Goal: Task Accomplishment & Management: Manage account settings

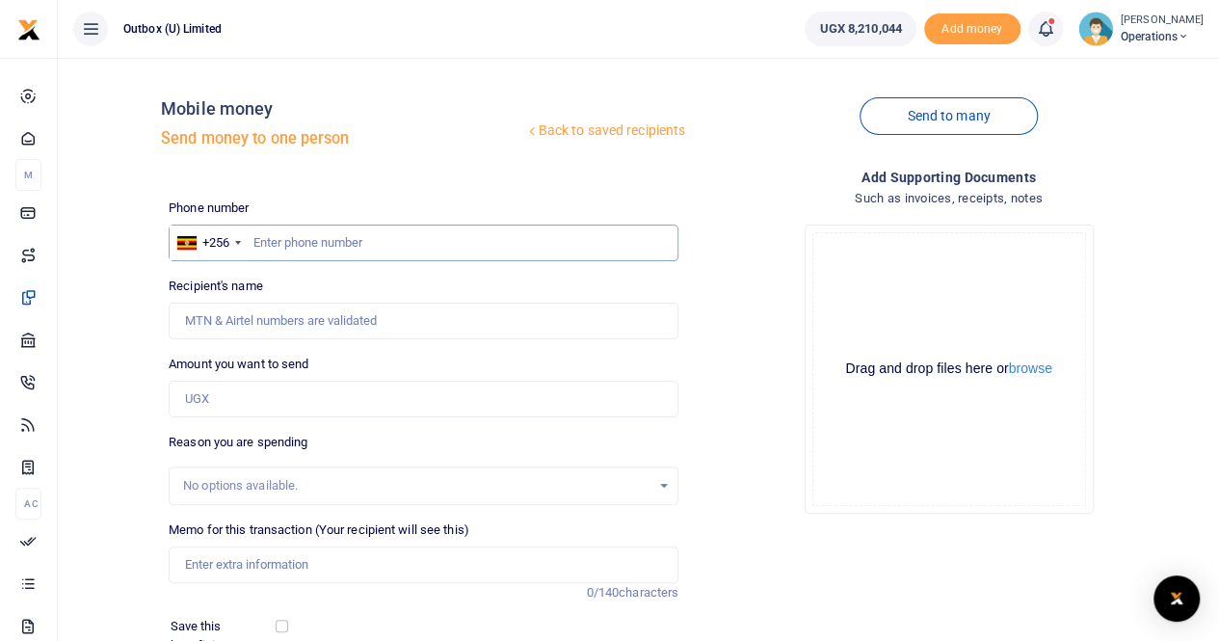
click at [291, 241] on input "text" at bounding box center [424, 242] width 510 height 37
paste input "701592923."
type input "701592923"
click at [241, 397] on input "Amount you want to send" at bounding box center [424, 399] width 510 height 37
type input "800,000"
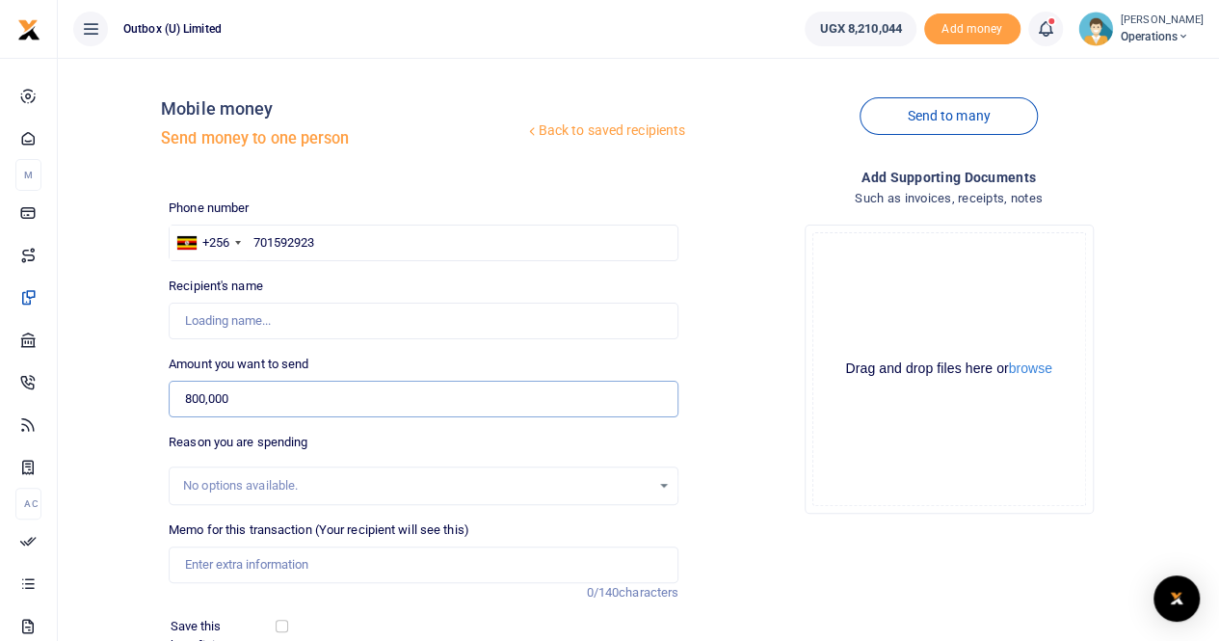
type input "Shafiq Regumire Tugume"
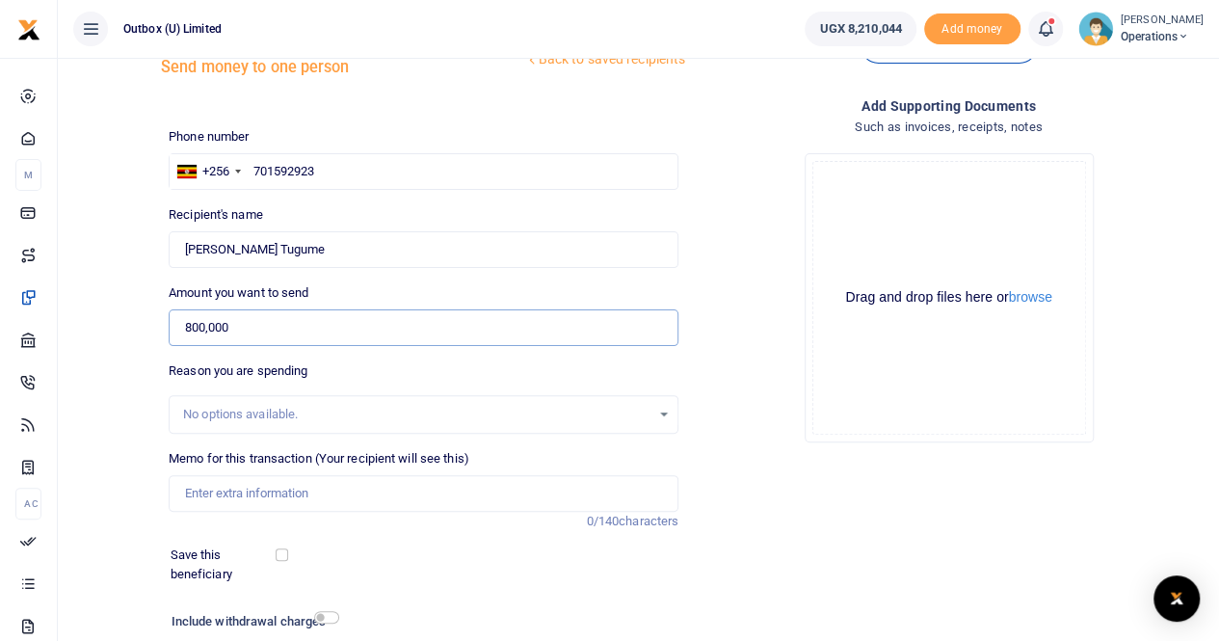
scroll to position [96, 0]
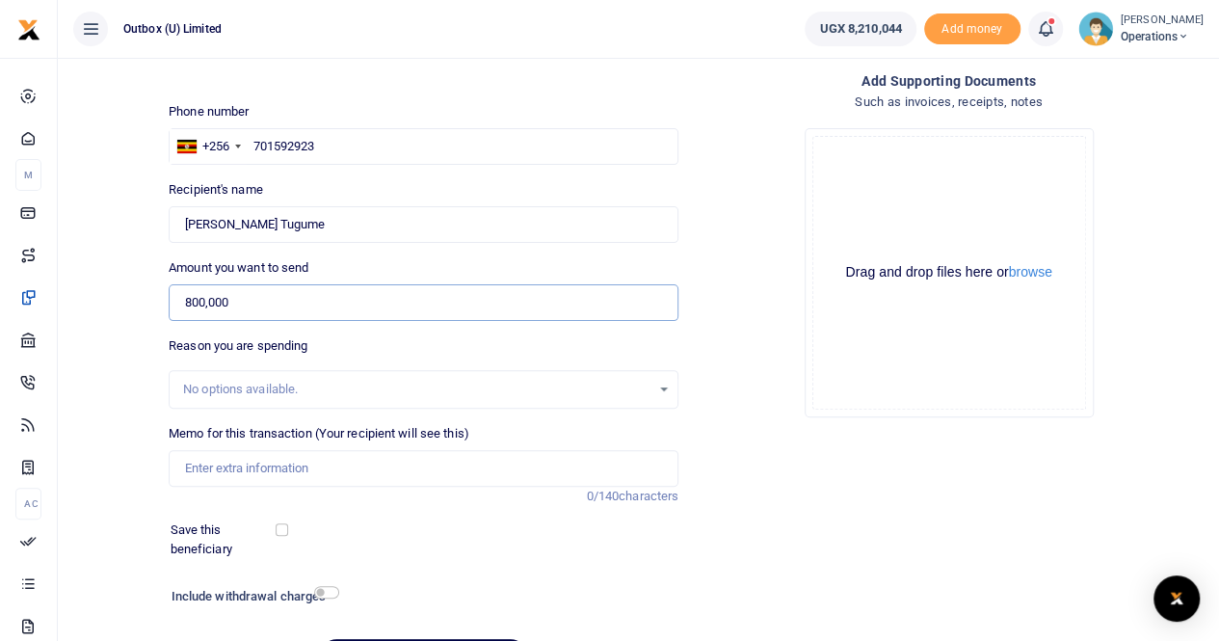
type input "800,000"
click at [209, 465] on input "Memo for this transaction (Your recipient will see this)" at bounding box center [424, 468] width 510 height 37
paste input "RFID cards for Access Control Sys, Ntinda Offices"
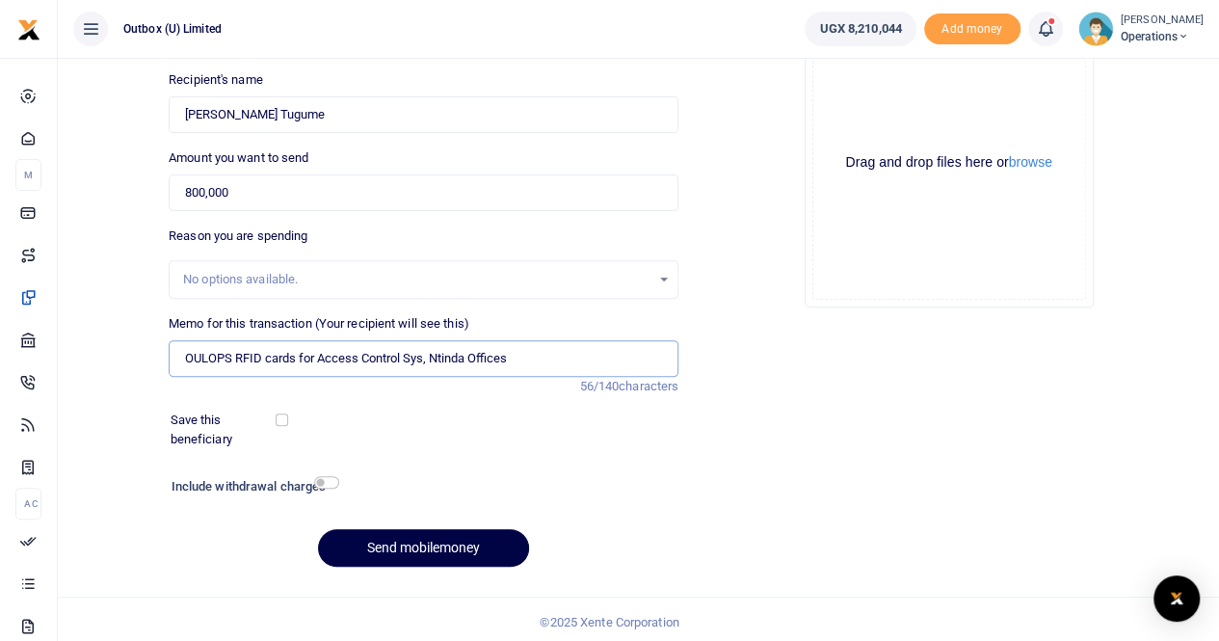
scroll to position [210, 0]
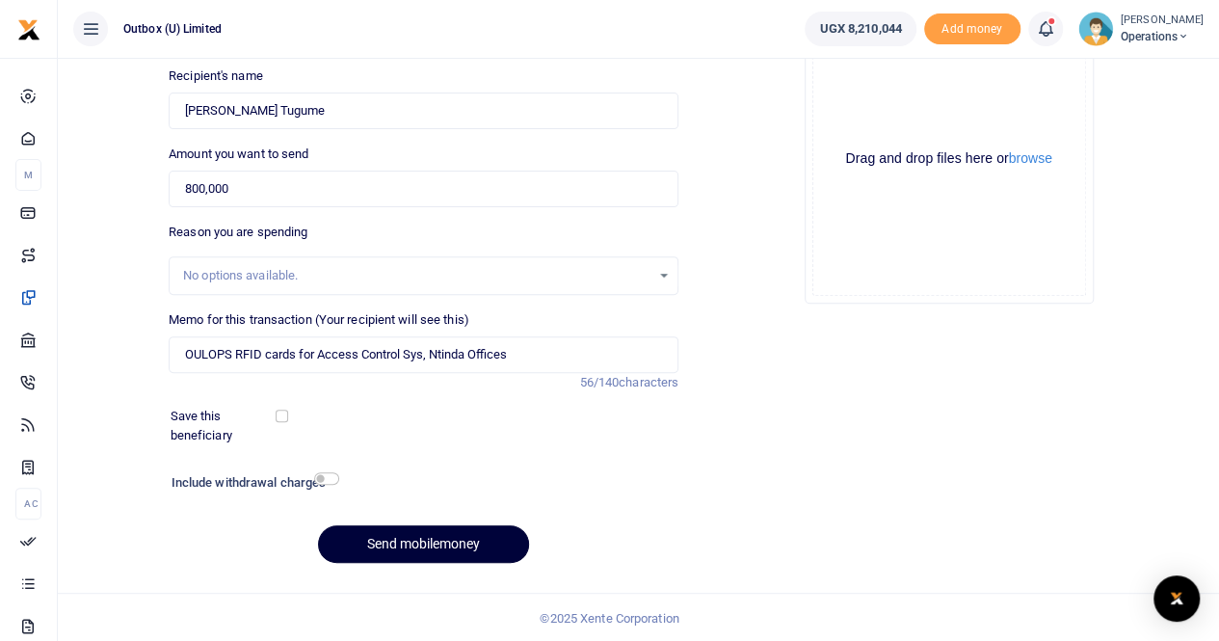
click at [430, 541] on button "Send mobilemoney" at bounding box center [423, 544] width 211 height 38
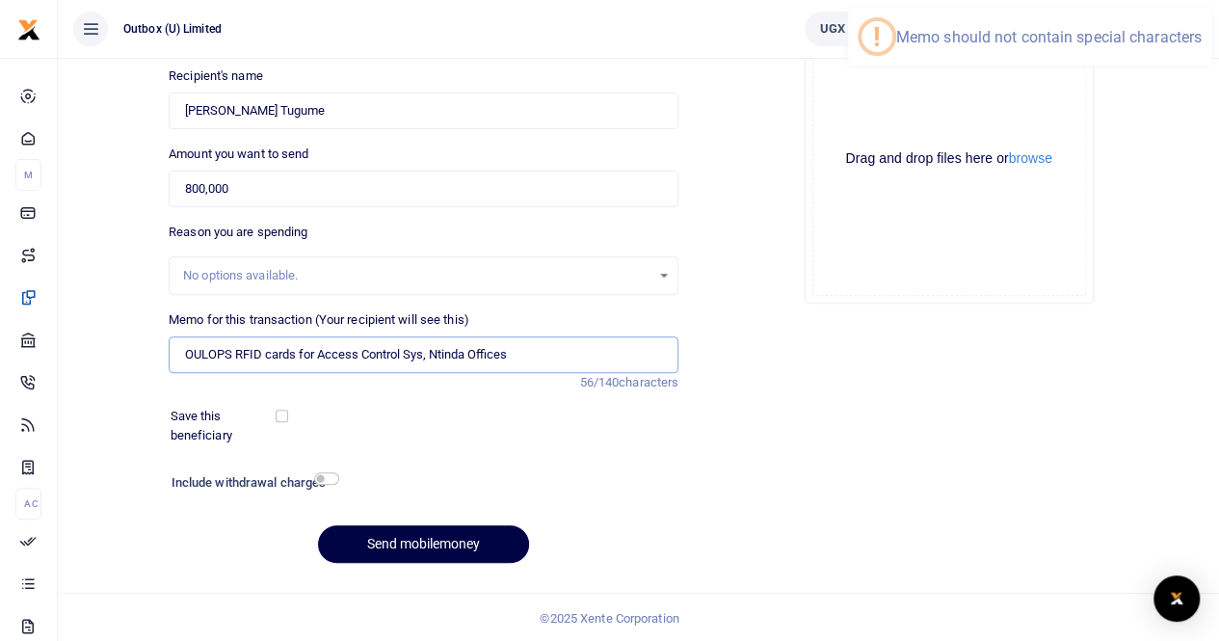
click at [424, 354] on input "OULOPS RFID cards for Access Control Sys, Ntinda Offices" at bounding box center [424, 354] width 510 height 37
type input "OULOPS RFID cards for Access Control Sys Ntinda Offices"
click at [424, 539] on button "Send mobilemoney" at bounding box center [423, 544] width 211 height 38
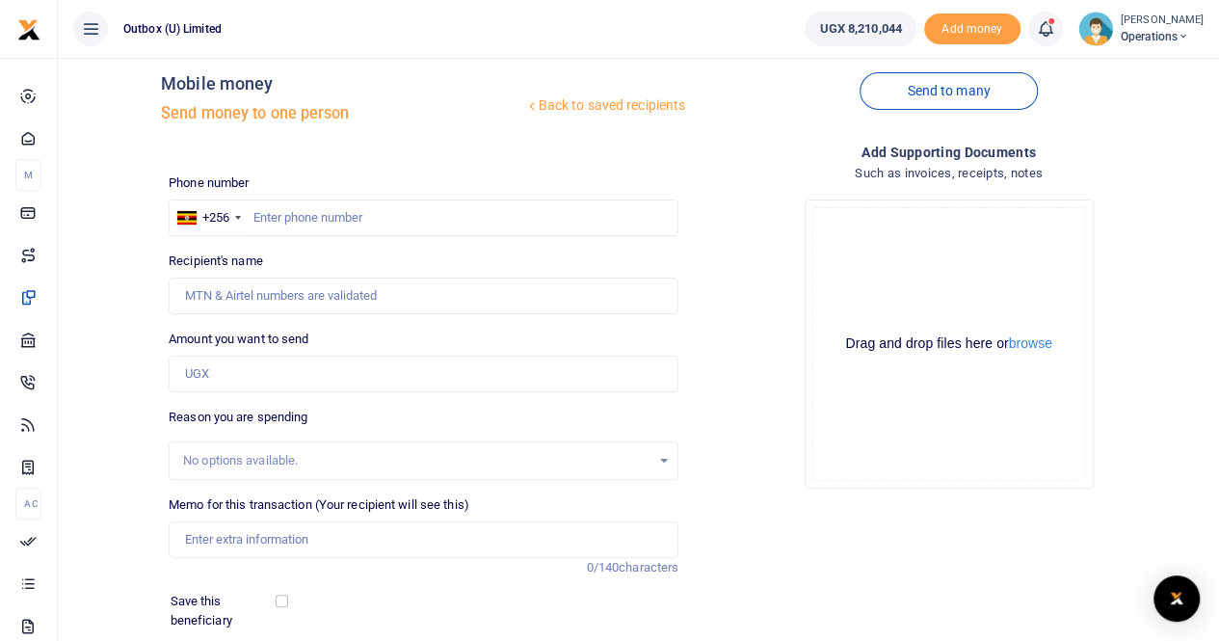
scroll to position [16, 0]
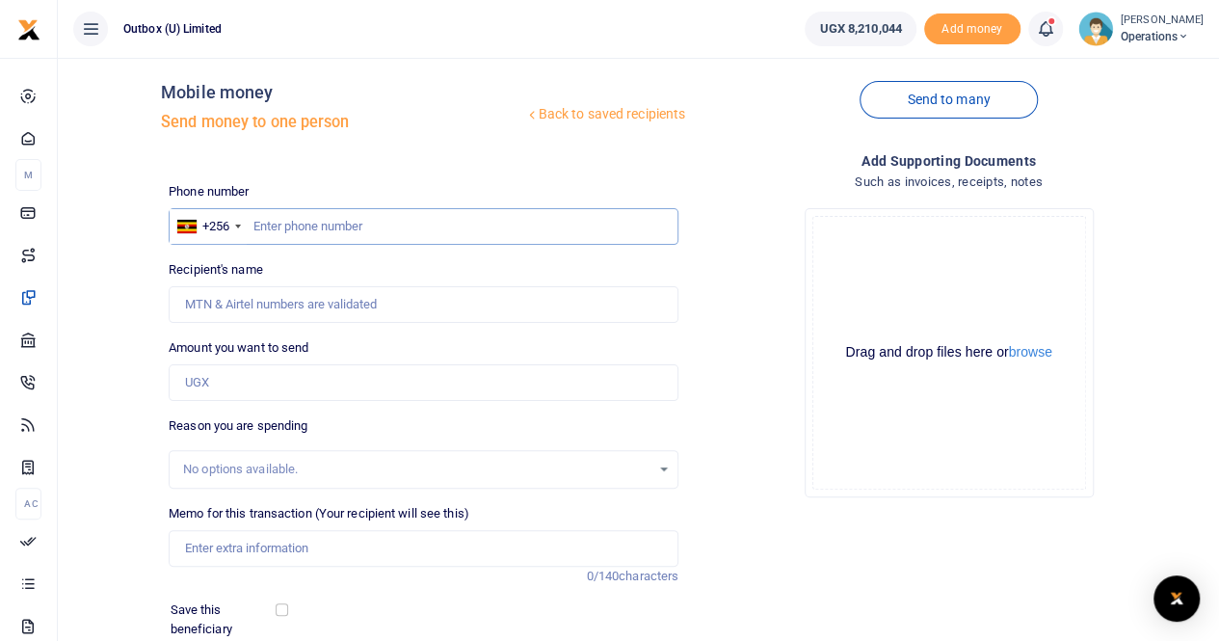
click at [316, 222] on input "text" at bounding box center [424, 226] width 510 height 37
paste input "701 592 923"
click at [296, 221] on input "701 592 923" at bounding box center [424, 226] width 510 height 37
click at [272, 223] on input "701 592923" at bounding box center [424, 226] width 510 height 37
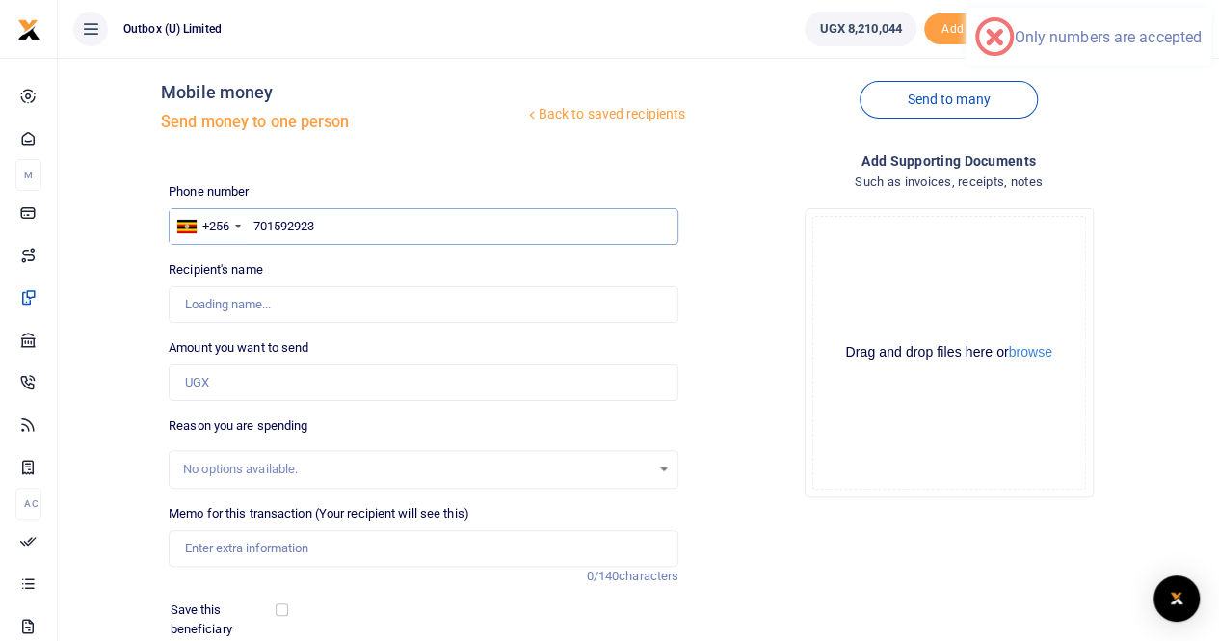
type input "701592923"
type input "[PERSON_NAME] Tugume"
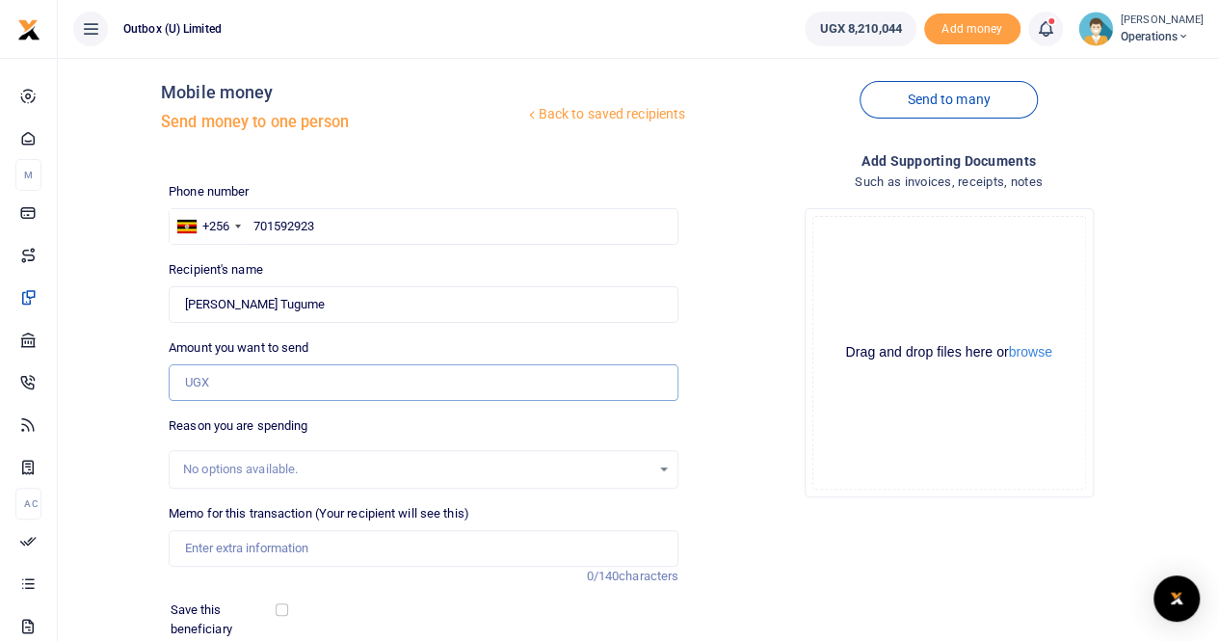
click at [231, 378] on input "Amount you want to send" at bounding box center [424, 382] width 510 height 37
type input "600,000"
click at [229, 542] on input "Memo for this transaction (Your recipient will see this)" at bounding box center [424, 548] width 510 height 37
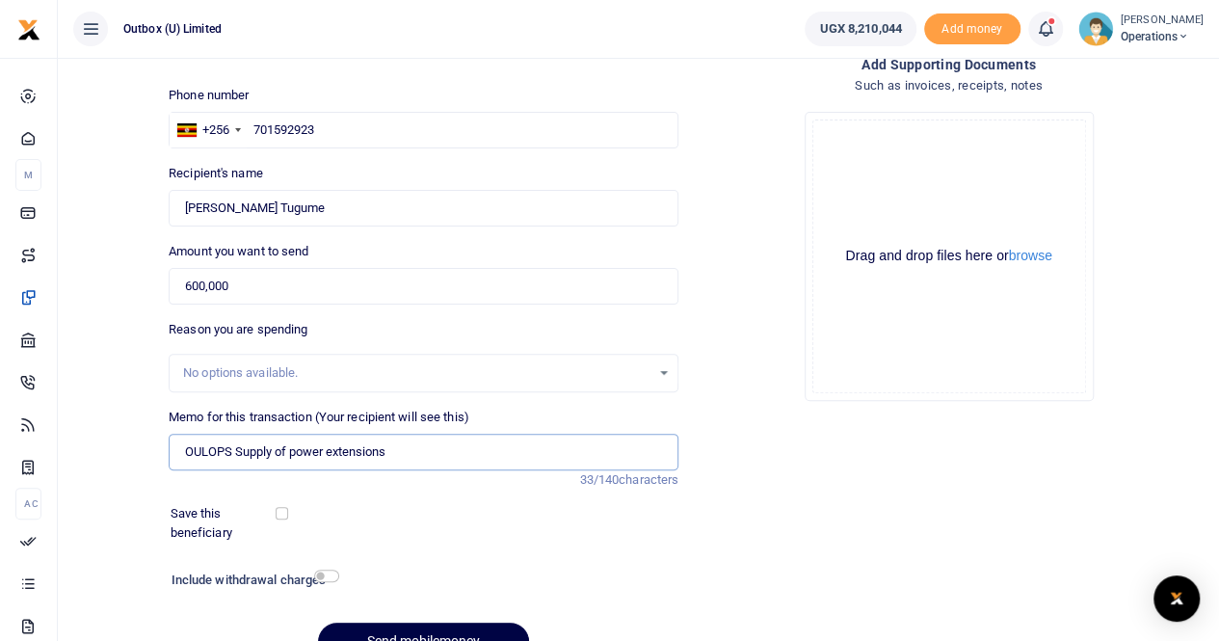
scroll to position [210, 0]
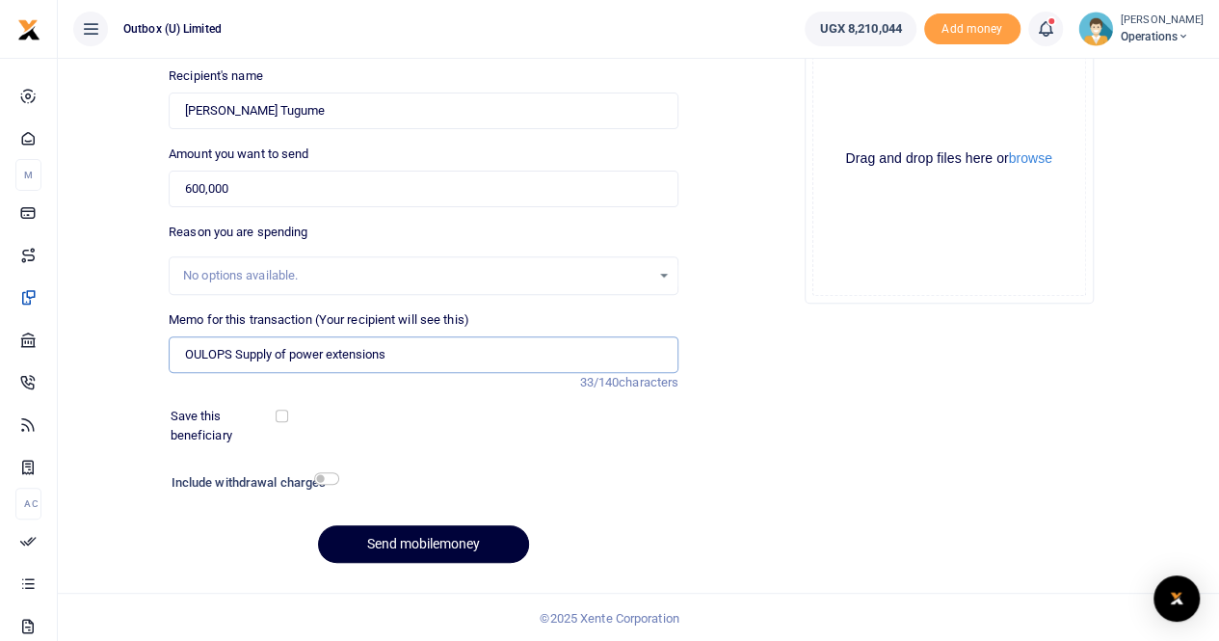
type input "OULOPS Supply of power extensions"
click at [396, 556] on button "Send mobilemoney" at bounding box center [423, 544] width 211 height 38
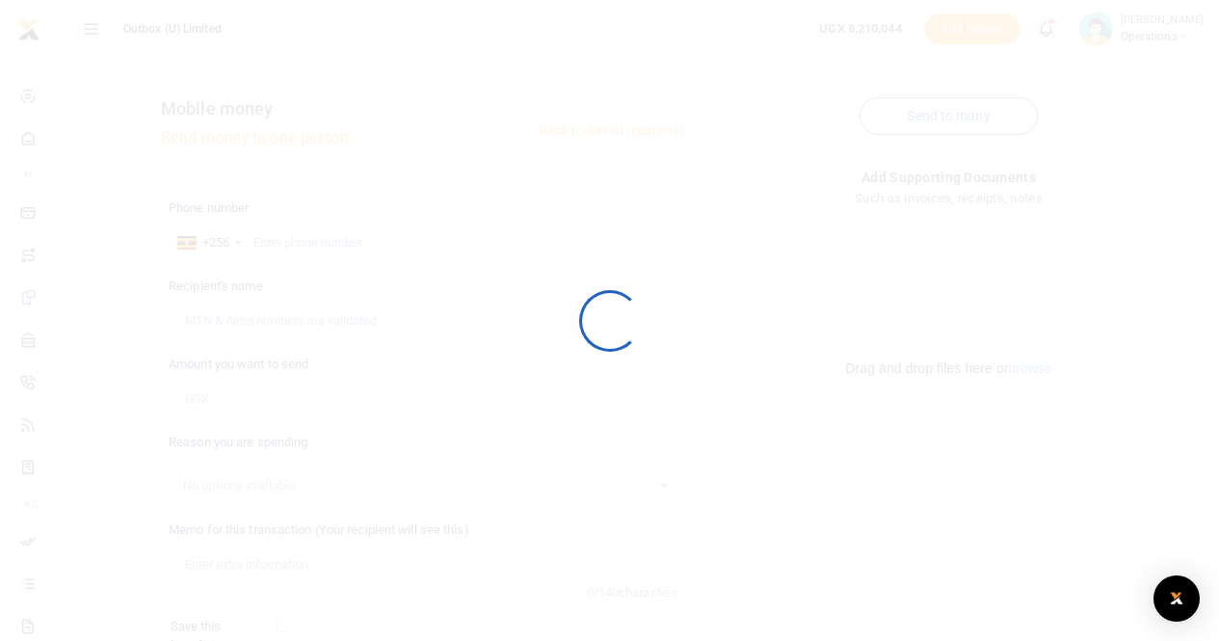
scroll to position [209, 0]
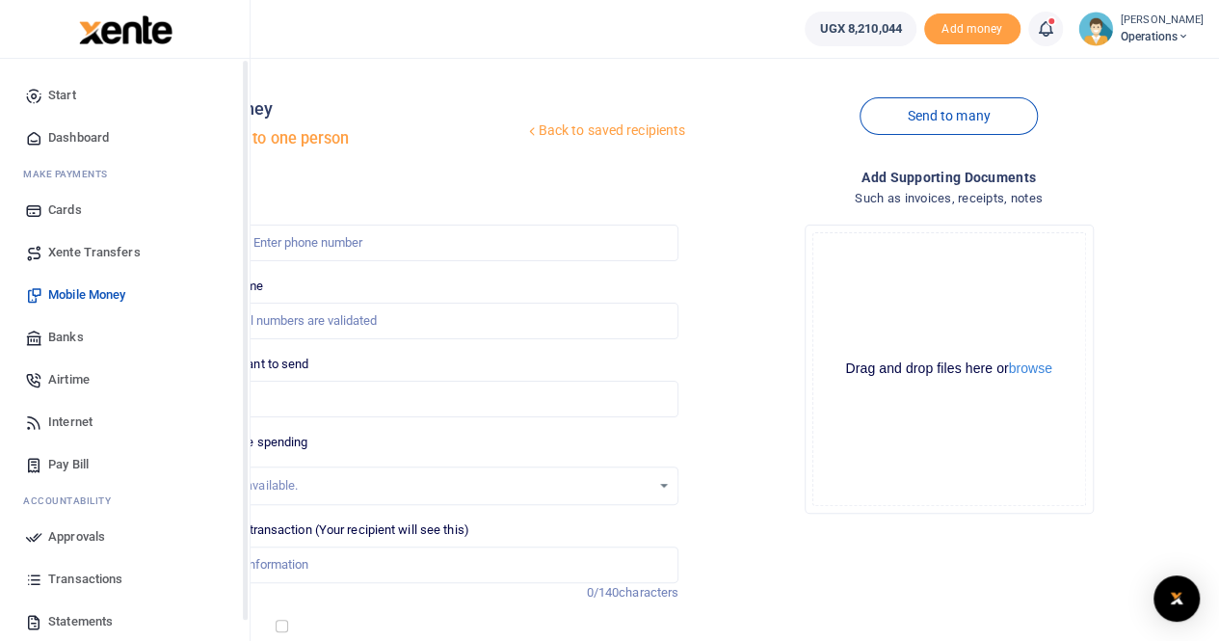
click at [64, 135] on span "Dashboard" at bounding box center [78, 137] width 61 height 19
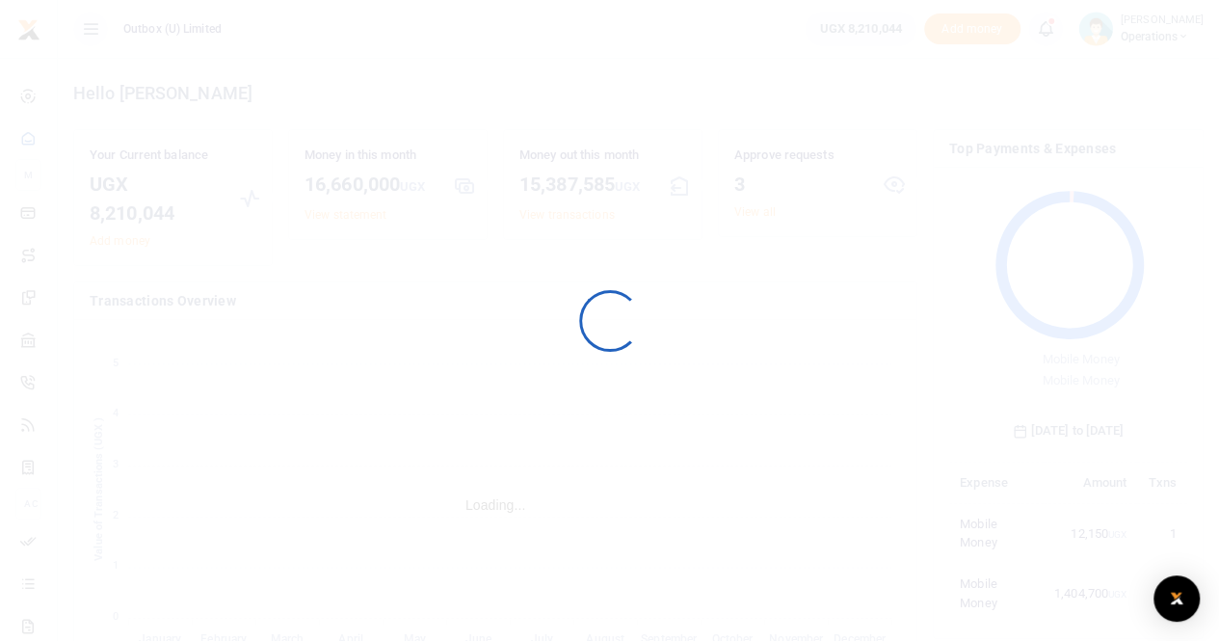
scroll to position [255, 224]
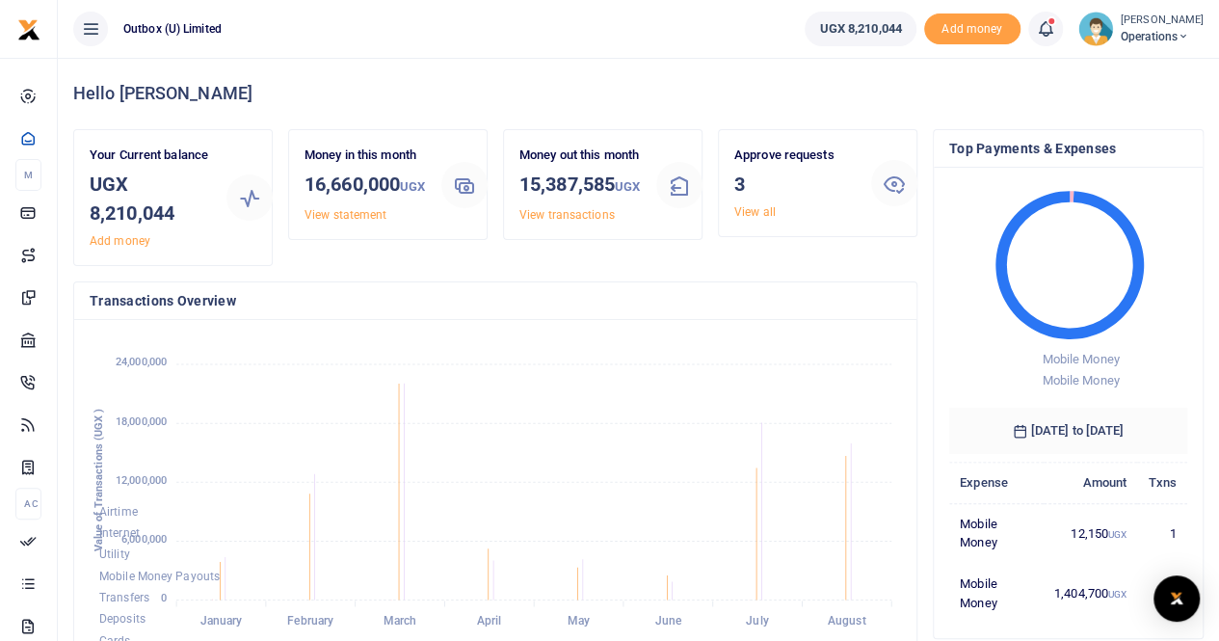
click at [751, 215] on link "View all" at bounding box center [754, 211] width 41 height 13
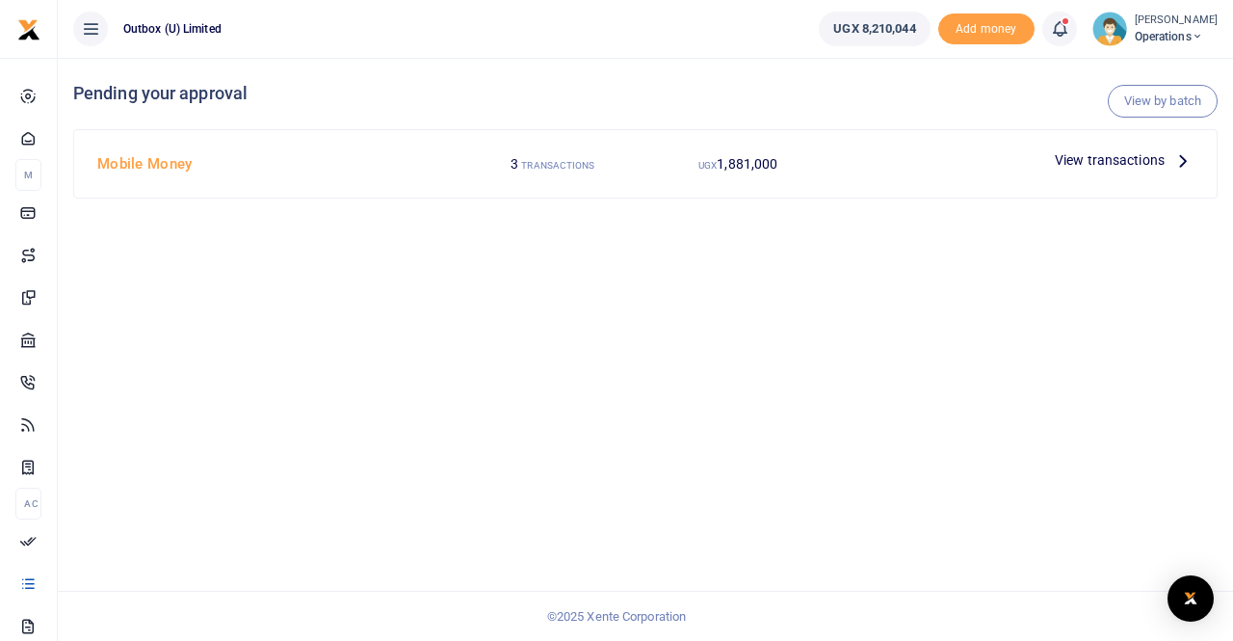
click at [1099, 165] on span "View transactions" at bounding box center [1110, 159] width 110 height 21
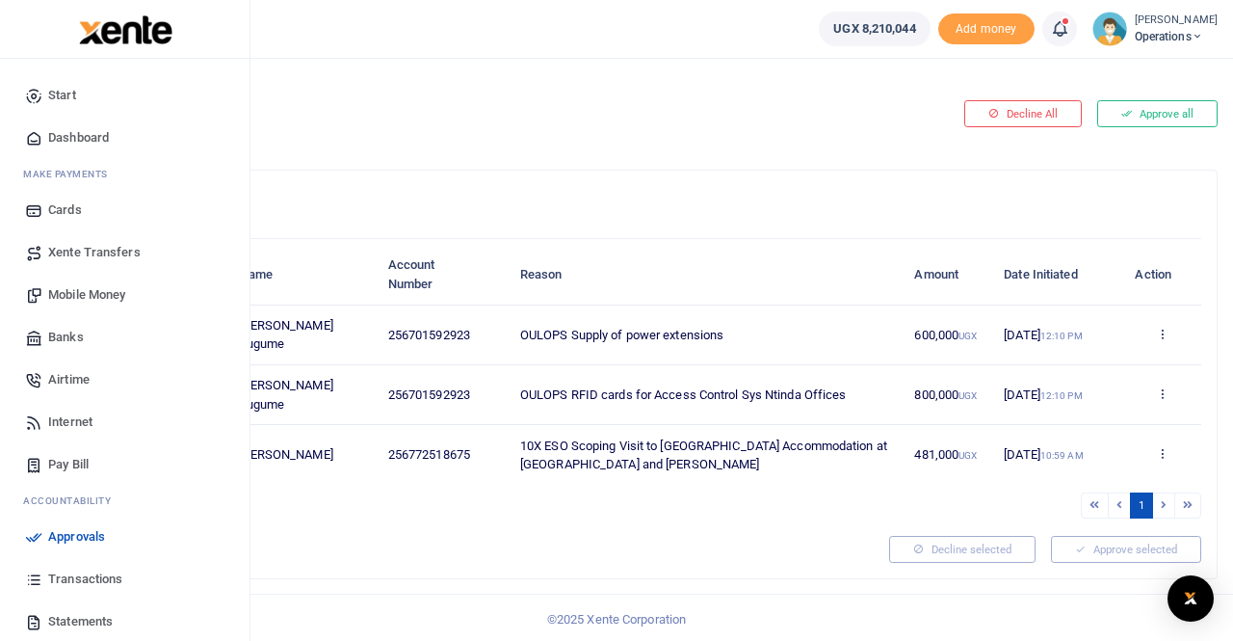
click at [92, 298] on span "Mobile Money" at bounding box center [86, 294] width 77 height 19
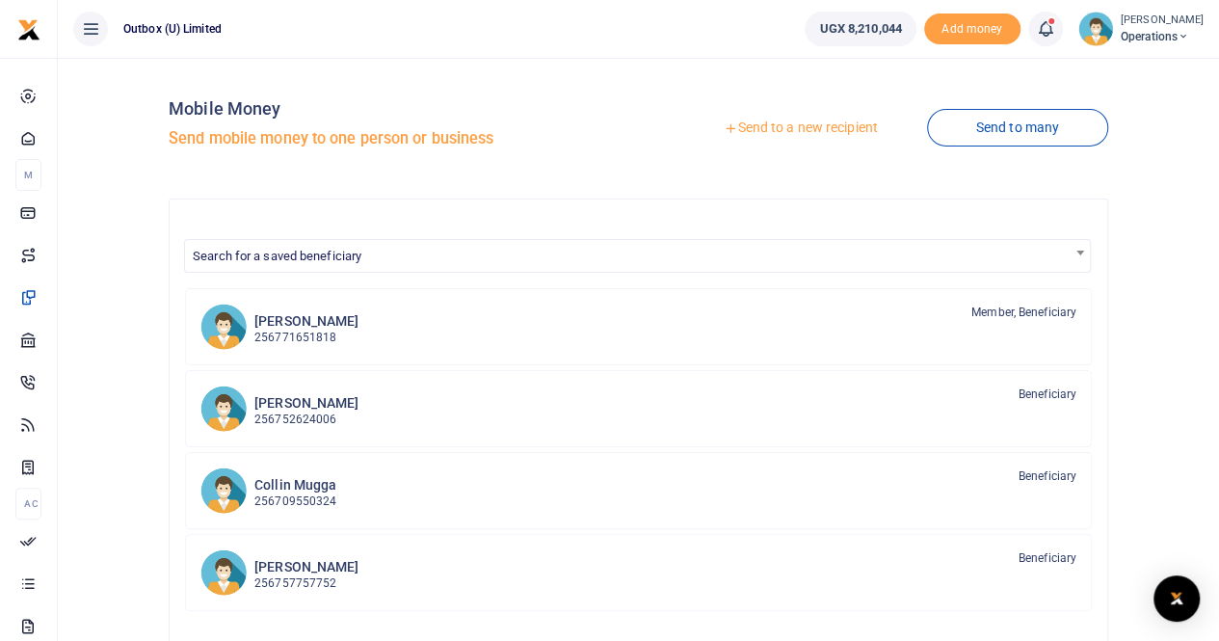
click at [805, 127] on link "Send to a new recipient" at bounding box center [799, 128] width 251 height 35
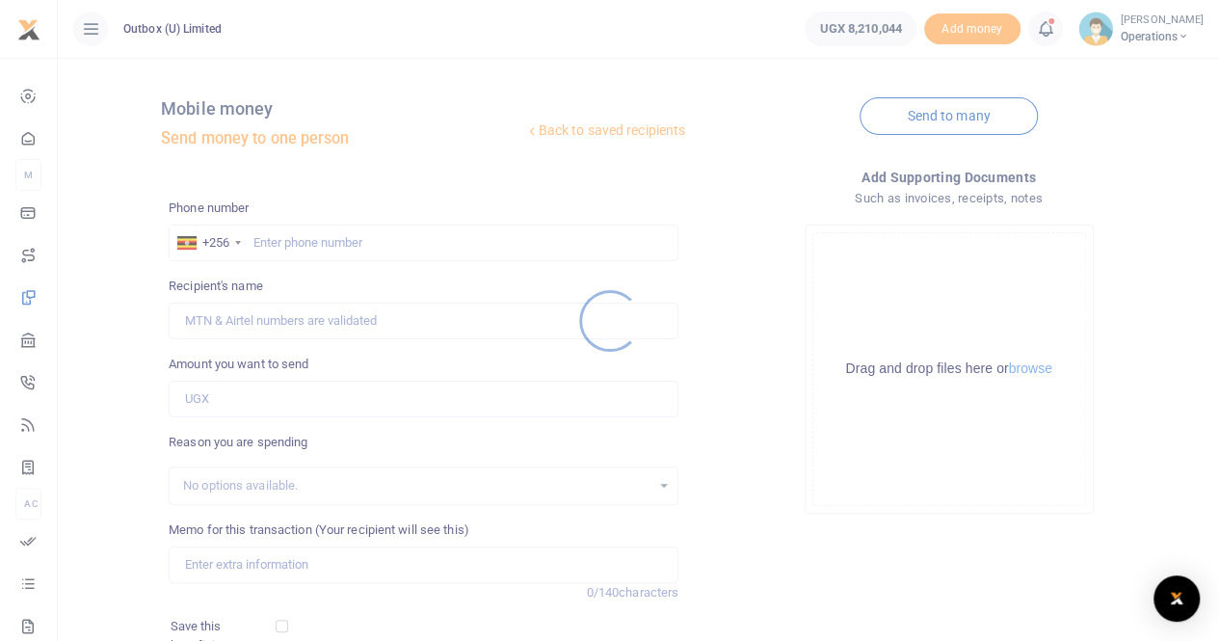
click at [264, 237] on div at bounding box center [609, 320] width 1219 height 641
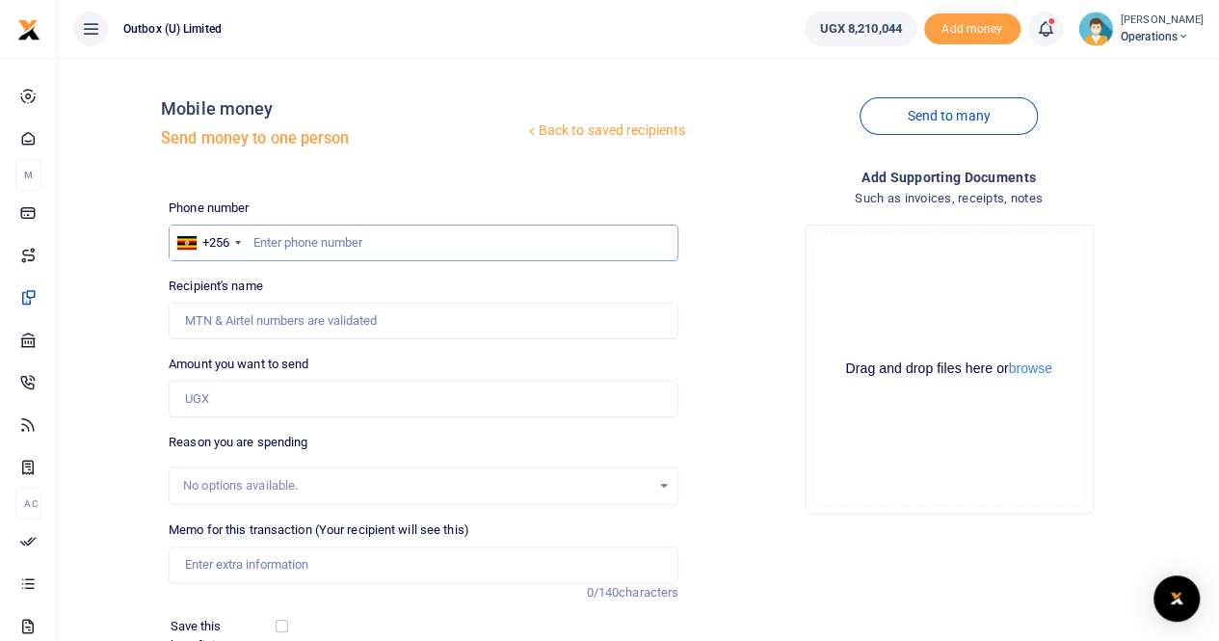
click at [385, 236] on input "text" at bounding box center [424, 242] width 510 height 37
type input "774840901"
type input "[PERSON_NAME]"
type input "774840901"
click at [248, 395] on input "Amount you want to send" at bounding box center [424, 399] width 510 height 37
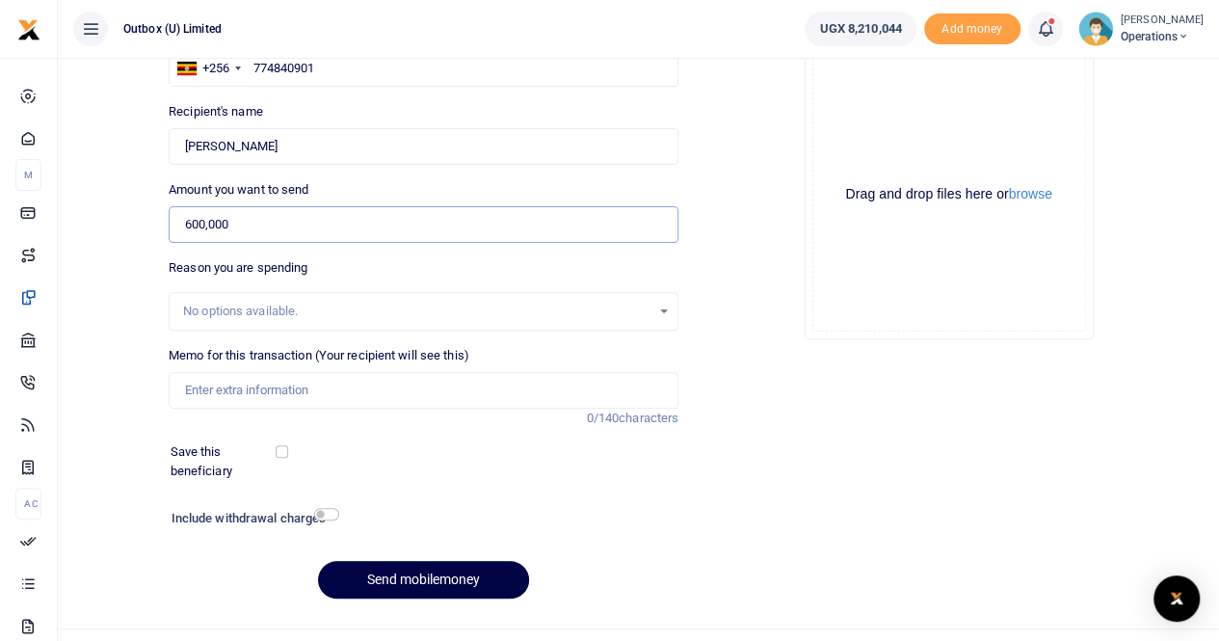
scroll to position [193, 0]
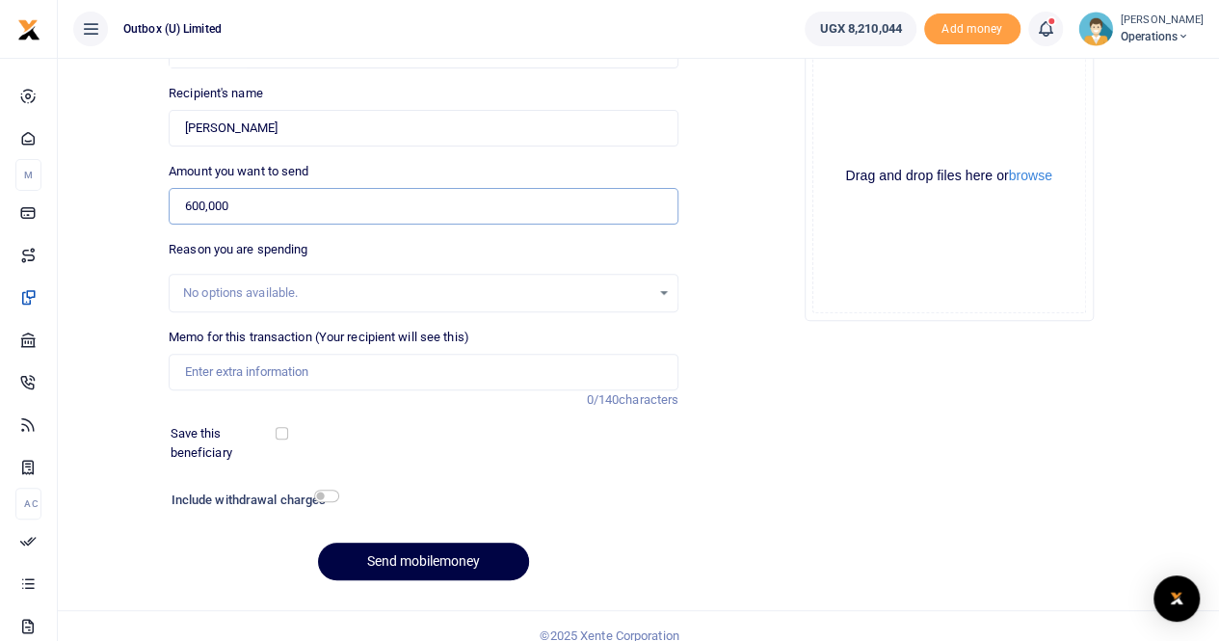
type input "600,000"
click at [256, 371] on input "Memo for this transaction (Your recipient will see this)" at bounding box center [424, 372] width 510 height 37
click at [280, 364] on input "10X ESO Scoping Accommodation in Hoima Buffalo Hotel" at bounding box center [424, 372] width 510 height 37
drag, startPoint x: 483, startPoint y: 367, endPoint x: 618, endPoint y: 367, distance: 135.8
click at [618, 367] on input "10X ESO Scoping Eastern Region Accommodation in Hoima Buffalo Hotel" at bounding box center [424, 372] width 510 height 37
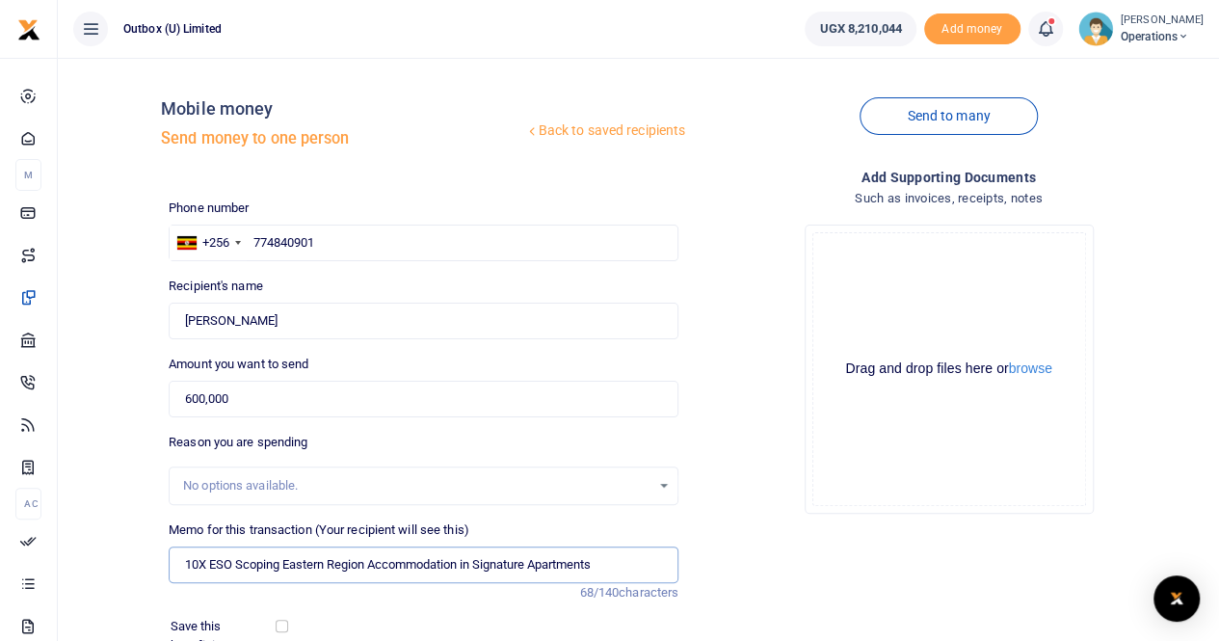
scroll to position [210, 0]
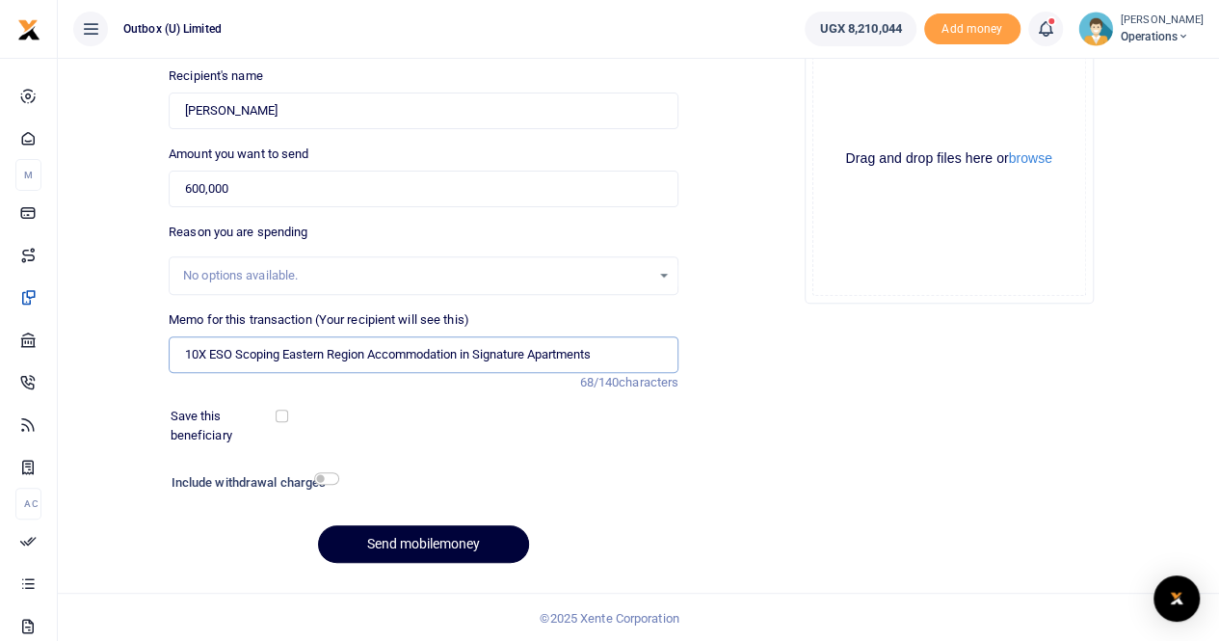
type input "10X ESO Scoping Eastern Region Accommodation in Signature Apartments"
click at [453, 539] on button "Send mobilemoney" at bounding box center [423, 544] width 211 height 38
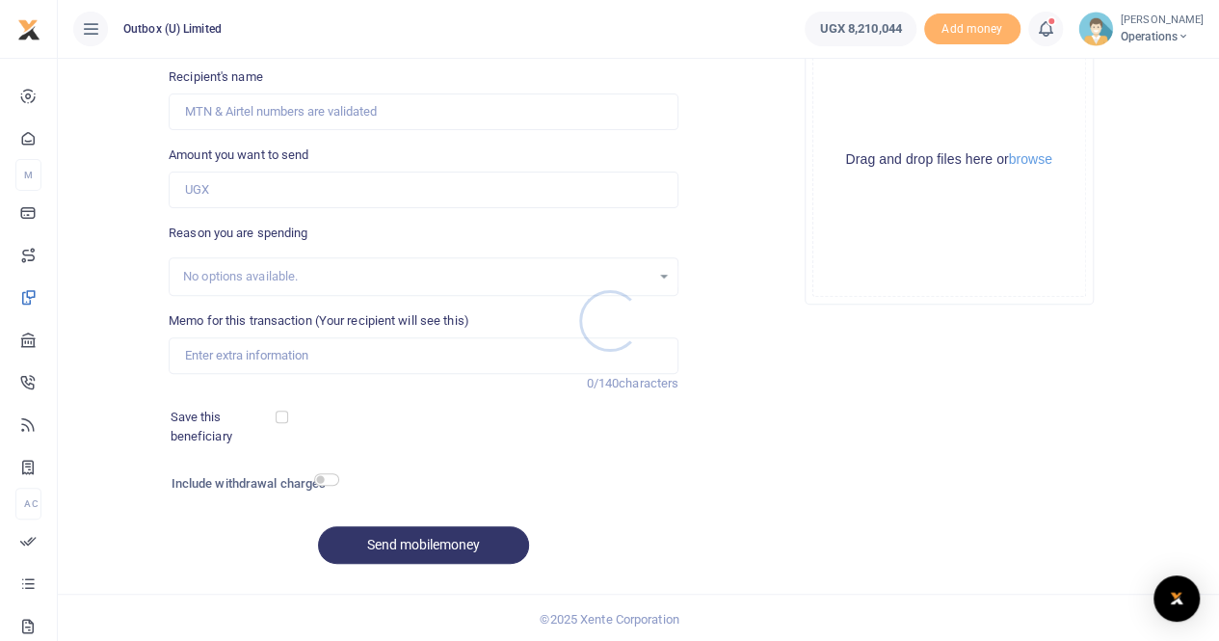
scroll to position [16, 0]
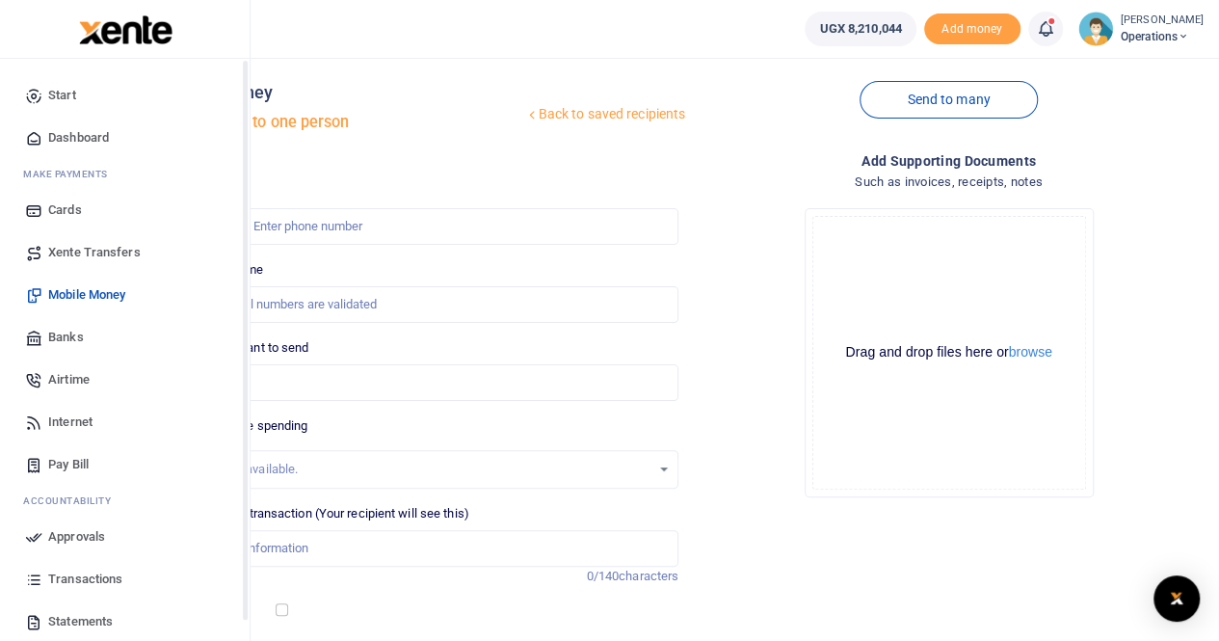
click at [89, 137] on span "Dashboard" at bounding box center [78, 137] width 61 height 19
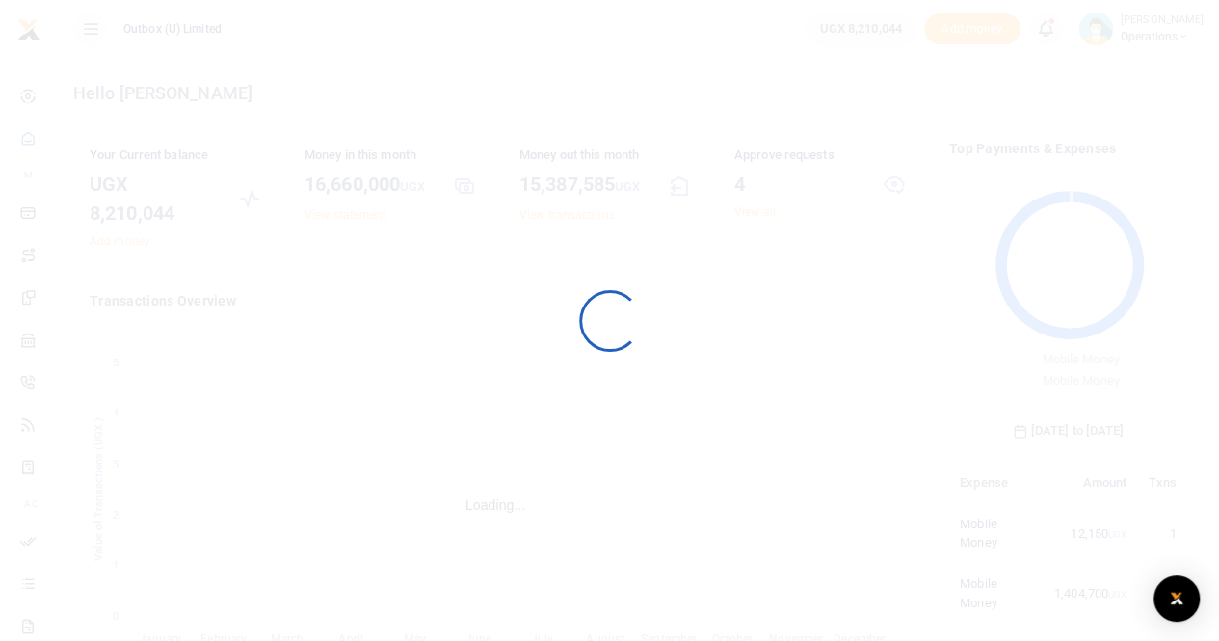
scroll to position [255, 224]
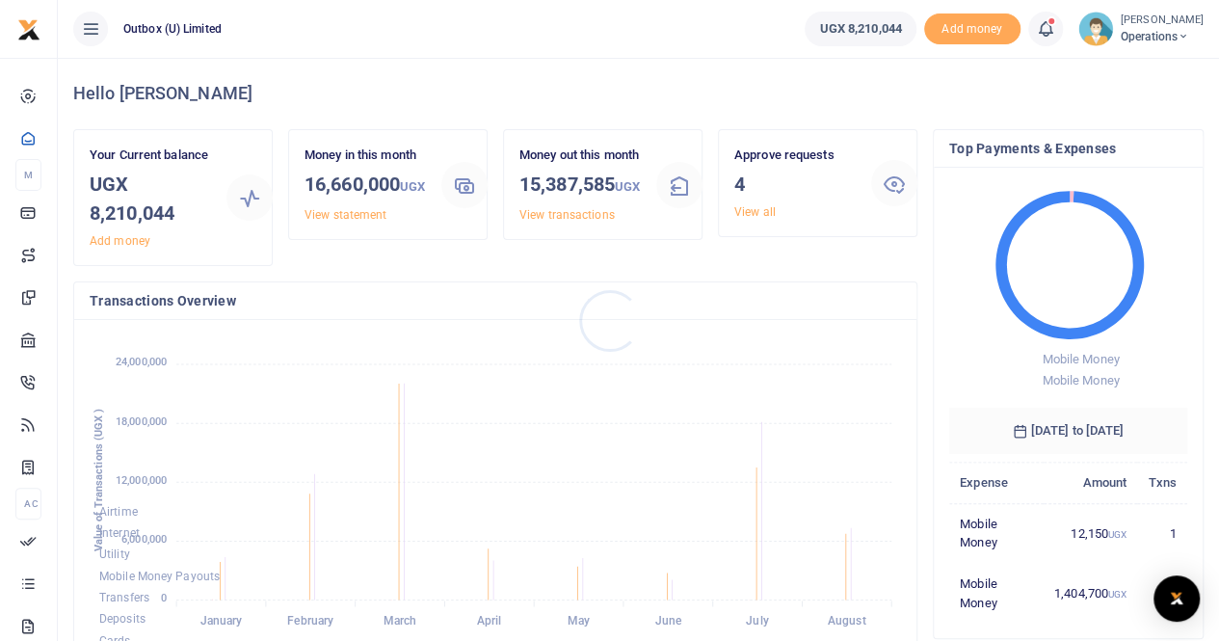
click at [757, 214] on div at bounding box center [609, 320] width 1219 height 641
click at [754, 214] on link "View all" at bounding box center [754, 211] width 41 height 13
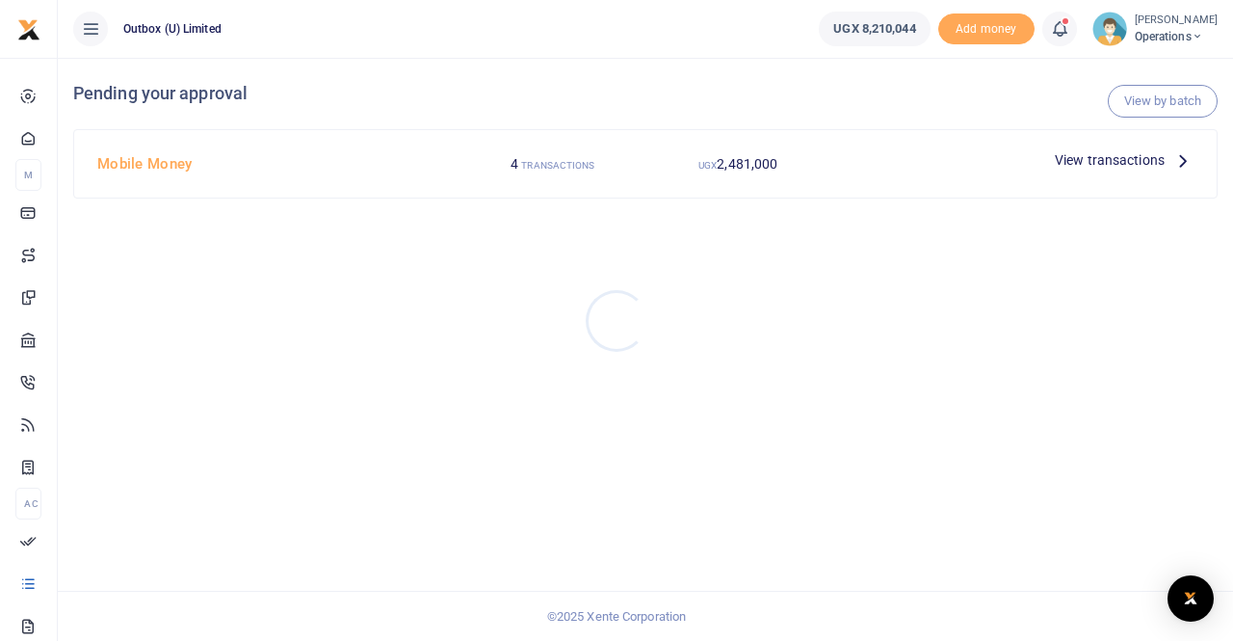
click at [1110, 163] on div at bounding box center [616, 320] width 1233 height 641
click at [1111, 160] on span "View transactions" at bounding box center [1110, 159] width 110 height 21
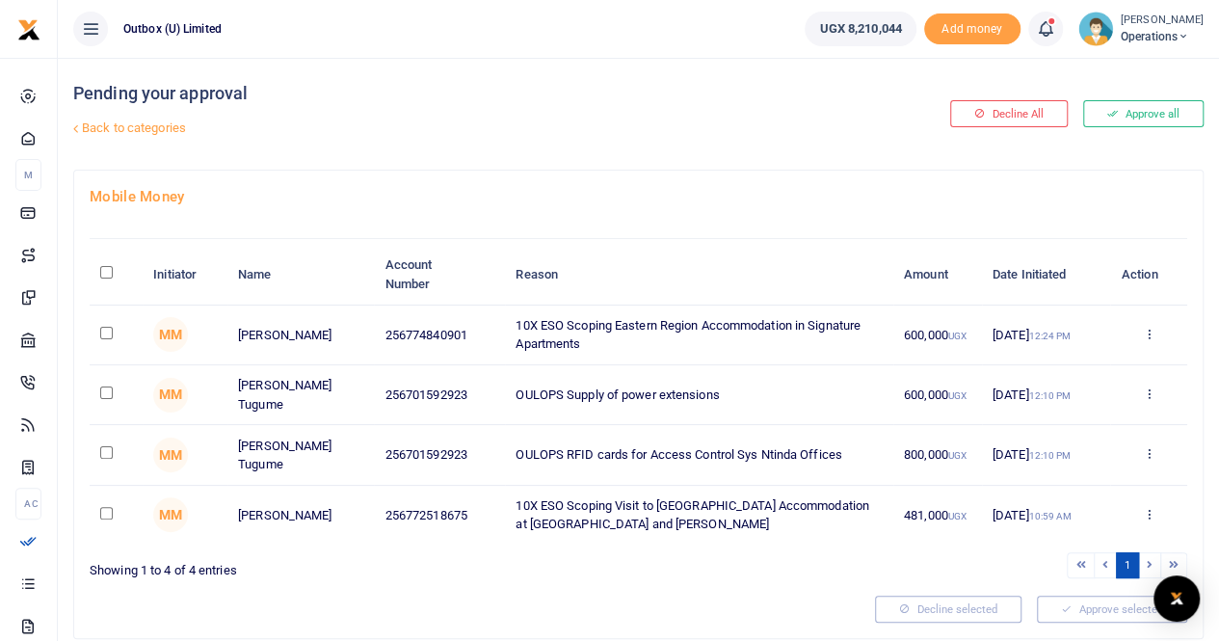
click at [105, 272] on input "\a \a : activate to sort column descending" at bounding box center [106, 272] width 13 height 13
checkbox input "true"
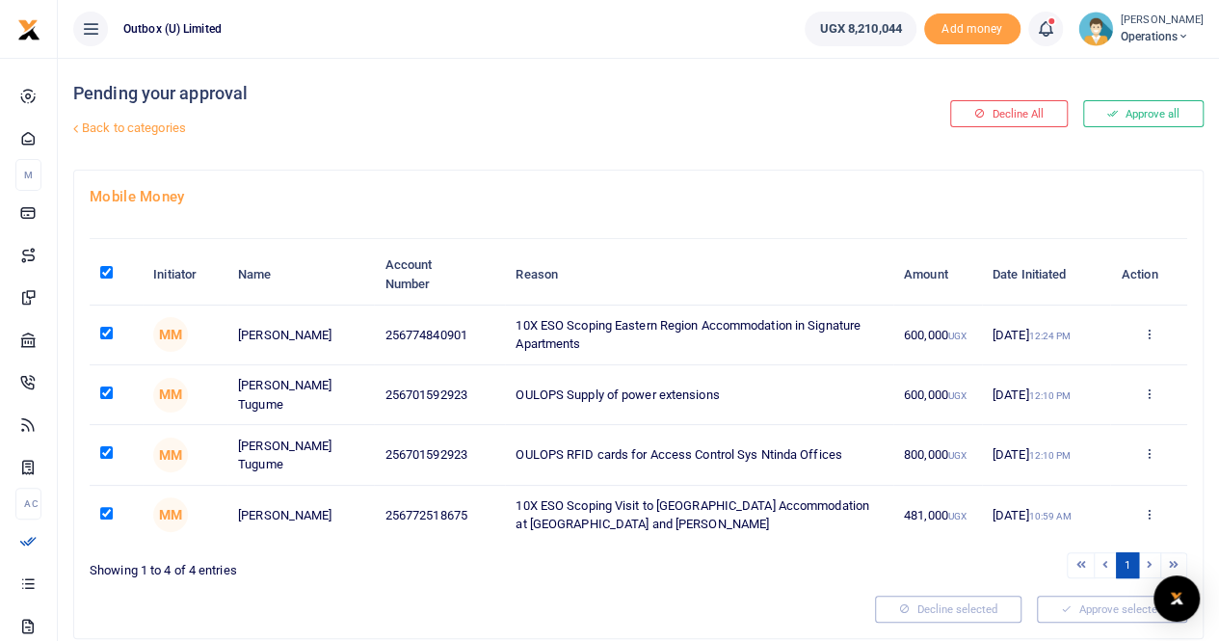
checkbox input "true"
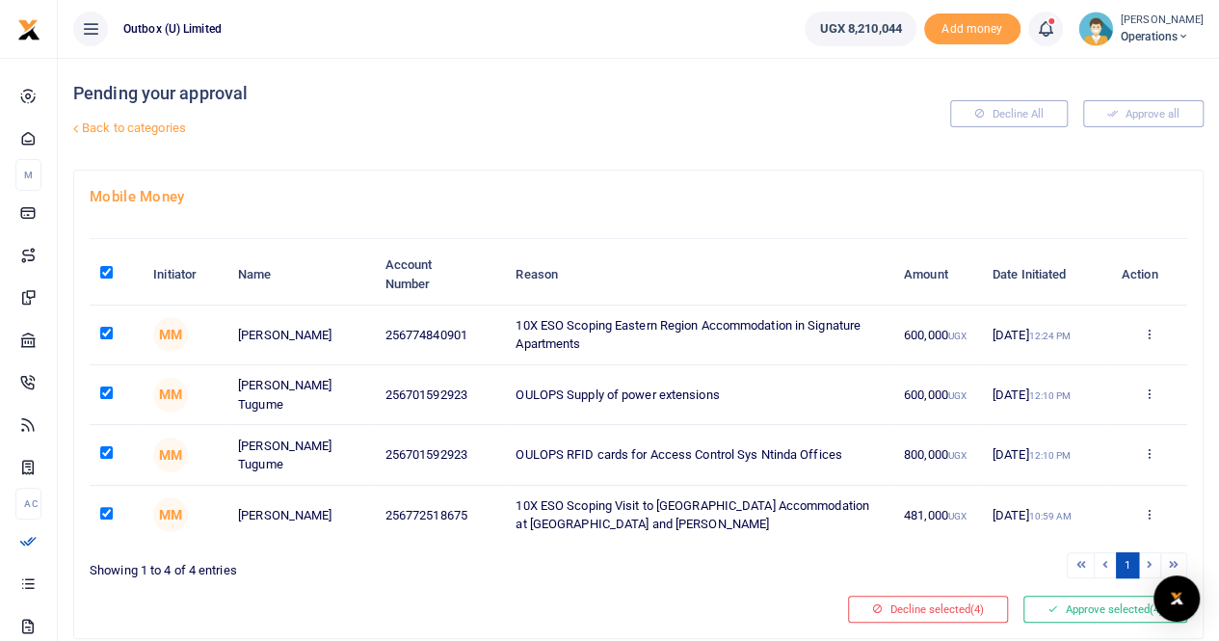
scroll to position [59, 0]
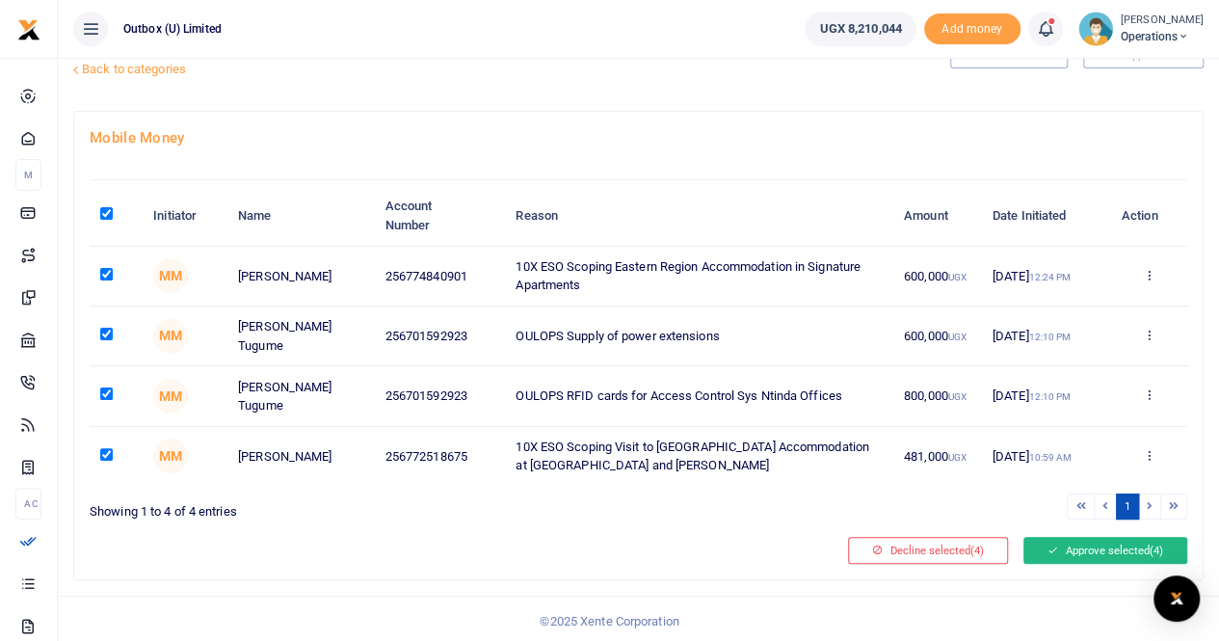
click at [1103, 552] on button "Approve selected (4)" at bounding box center [1105, 550] width 164 height 27
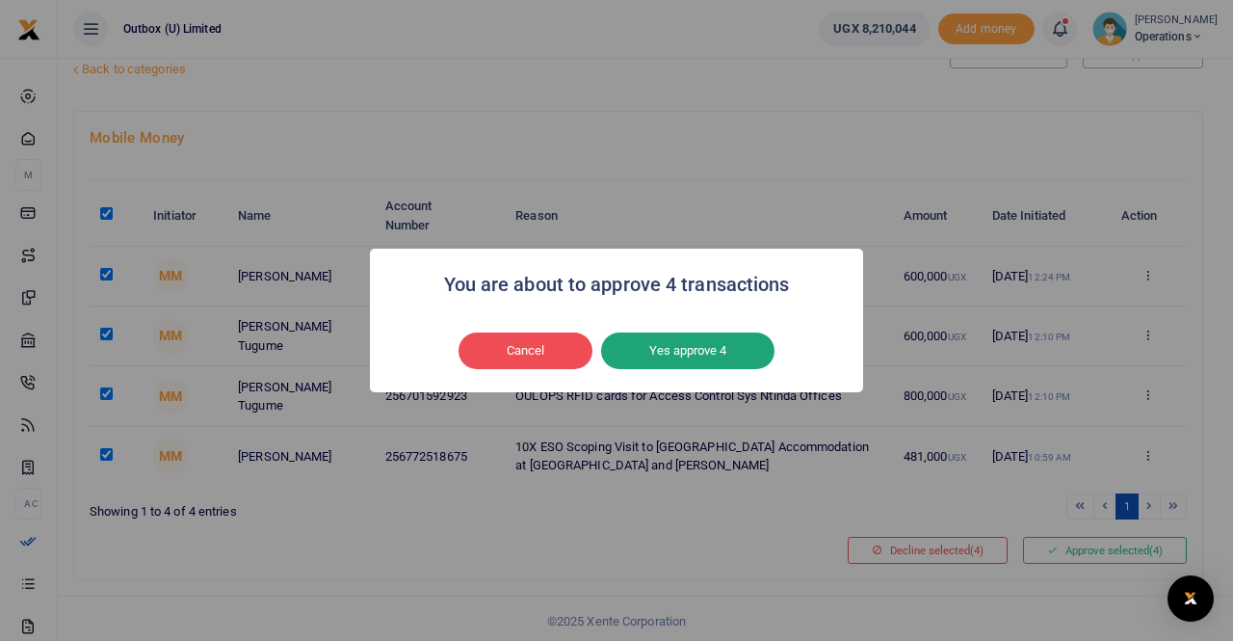
click at [688, 355] on button "Yes approve 4" at bounding box center [687, 350] width 173 height 37
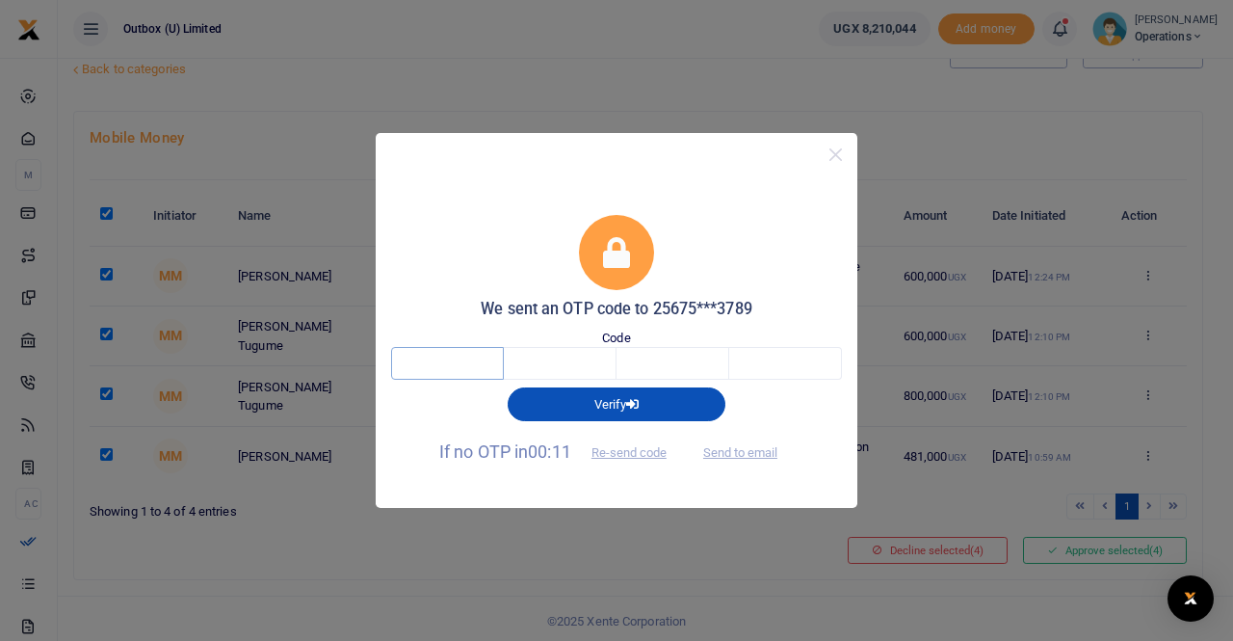
click at [465, 357] on input "text" at bounding box center [447, 363] width 113 height 33
type input "1"
type input "7"
type input "8"
type input "7"
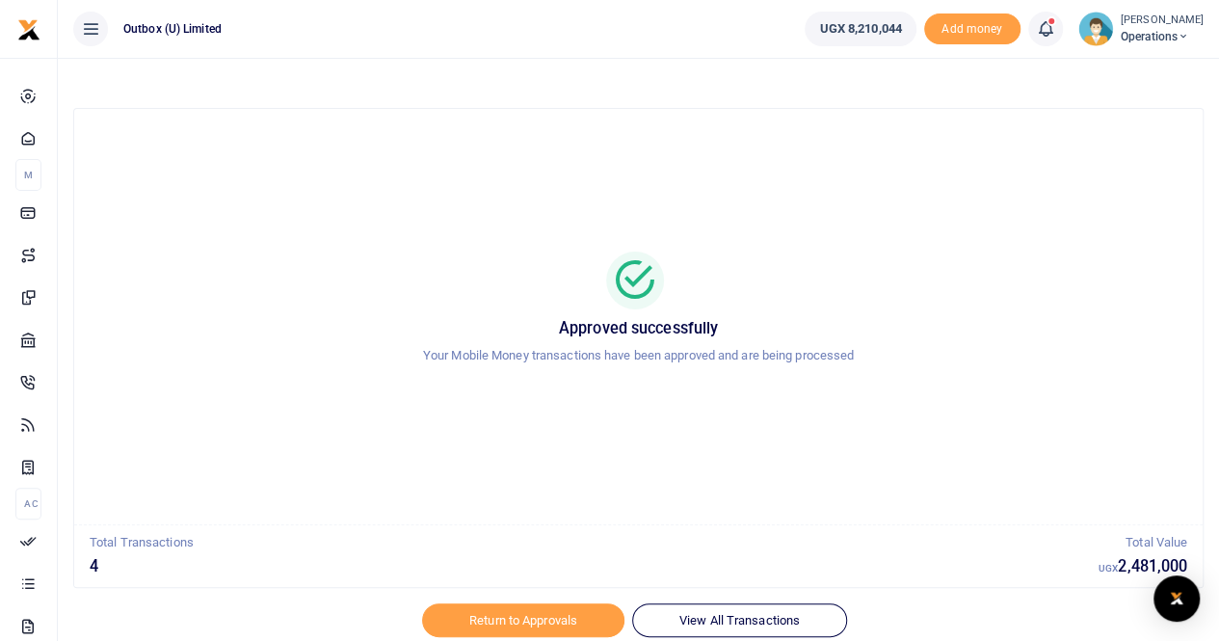
click at [550, 623] on div at bounding box center [609, 629] width 337 height 23
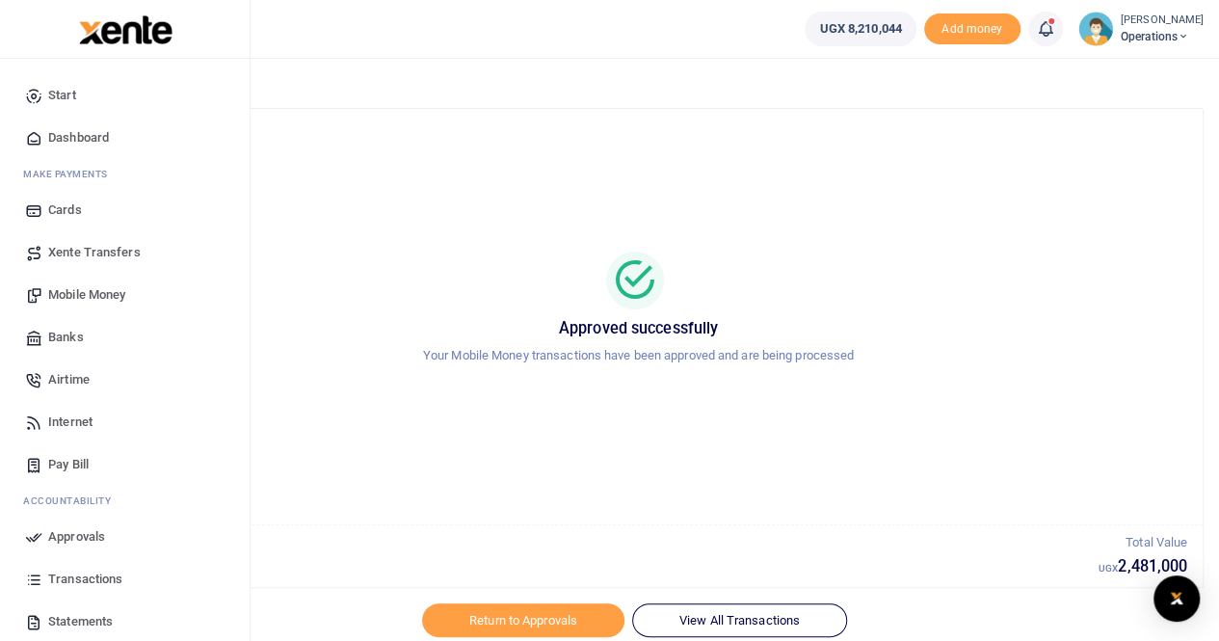
click at [67, 138] on span "Dashboard" at bounding box center [78, 137] width 61 height 19
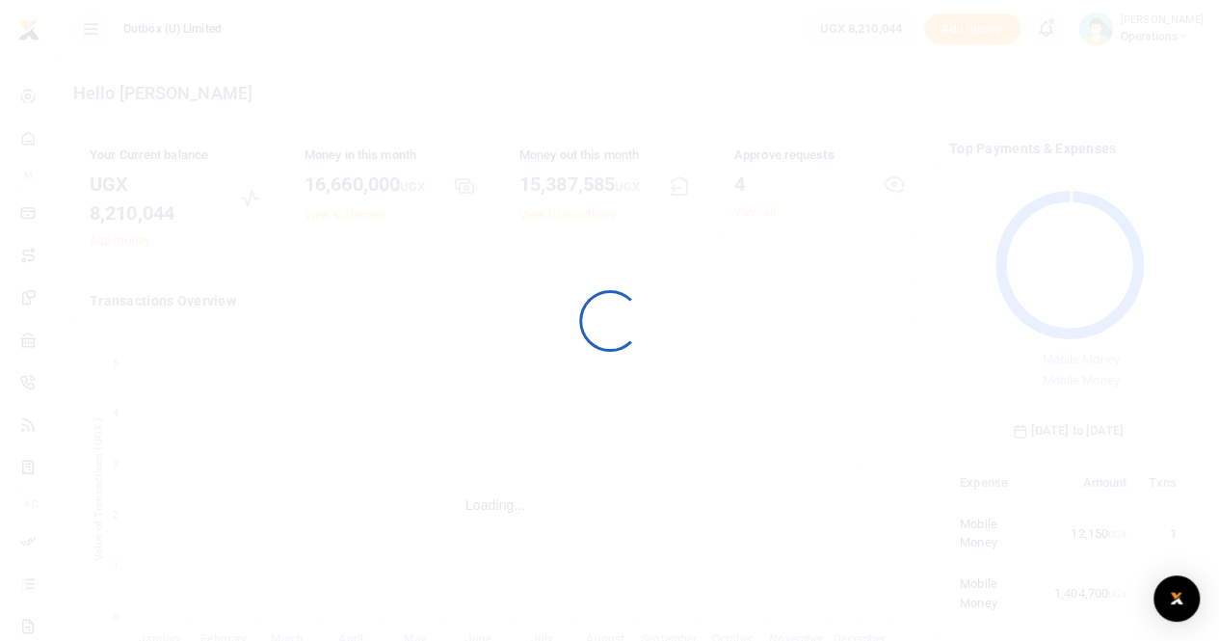
scroll to position [255, 224]
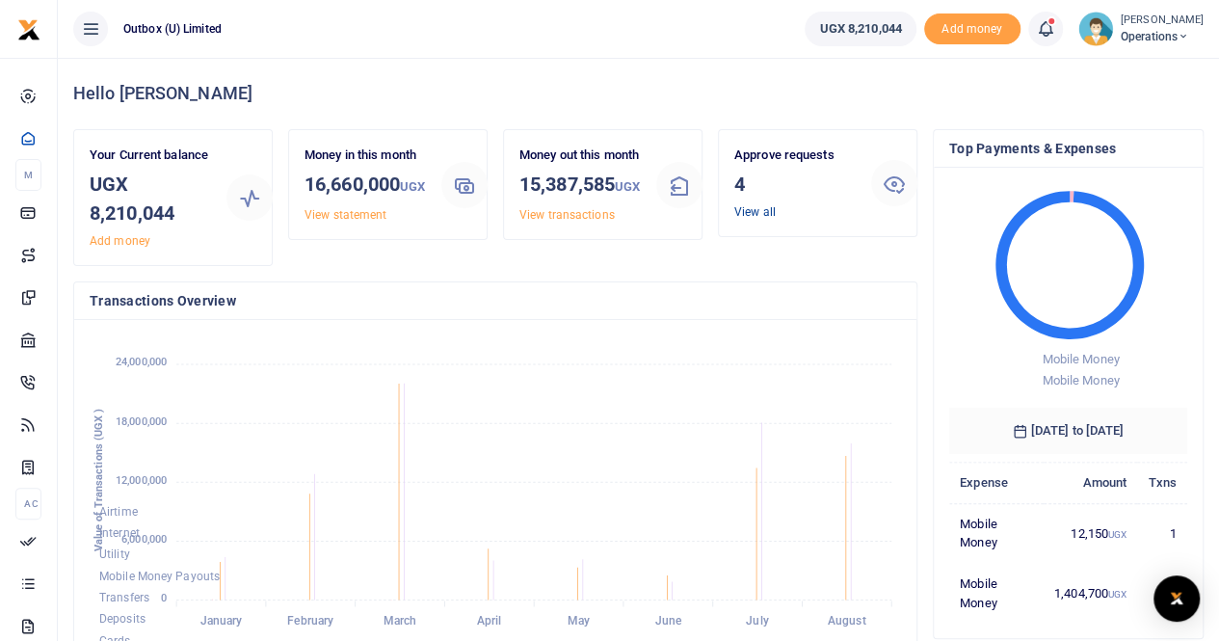
click at [748, 212] on link "View all" at bounding box center [754, 211] width 41 height 13
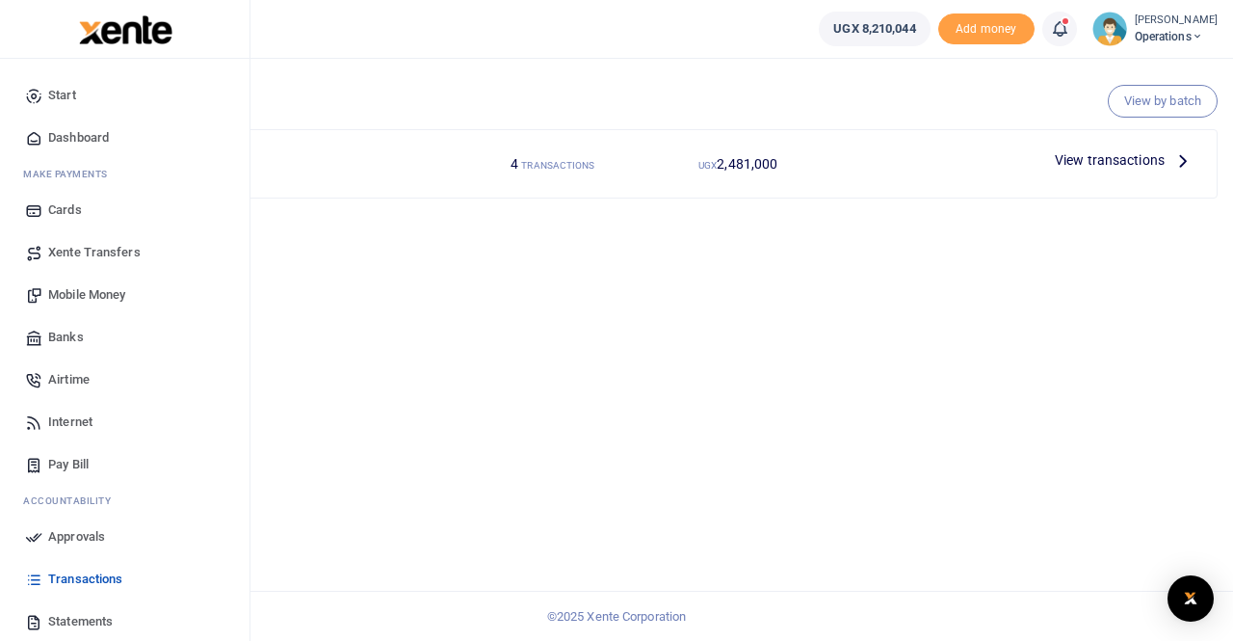
click at [92, 298] on span "Mobile Money" at bounding box center [86, 294] width 77 height 19
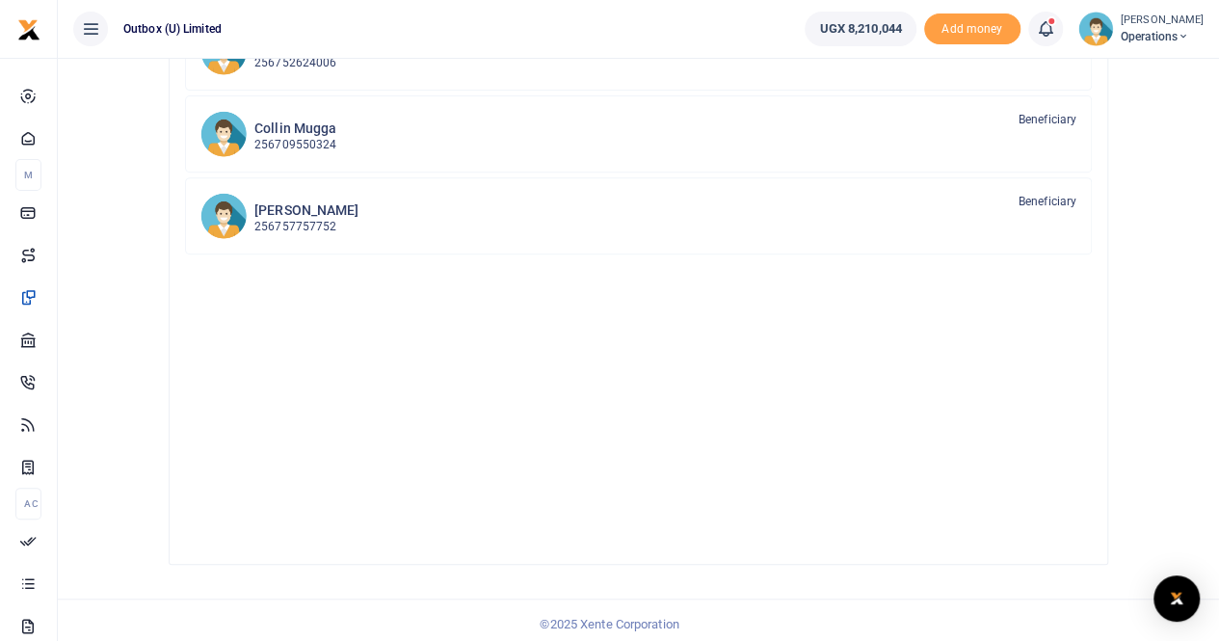
scroll to position [364, 0]
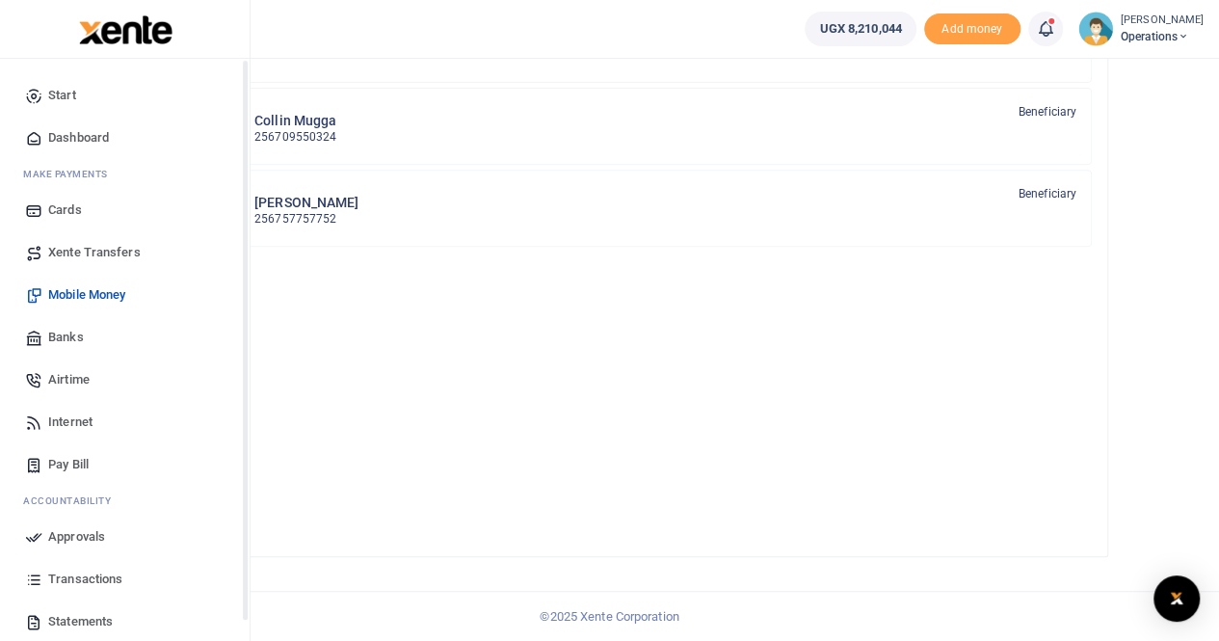
click at [54, 136] on span "Dashboard" at bounding box center [78, 137] width 61 height 19
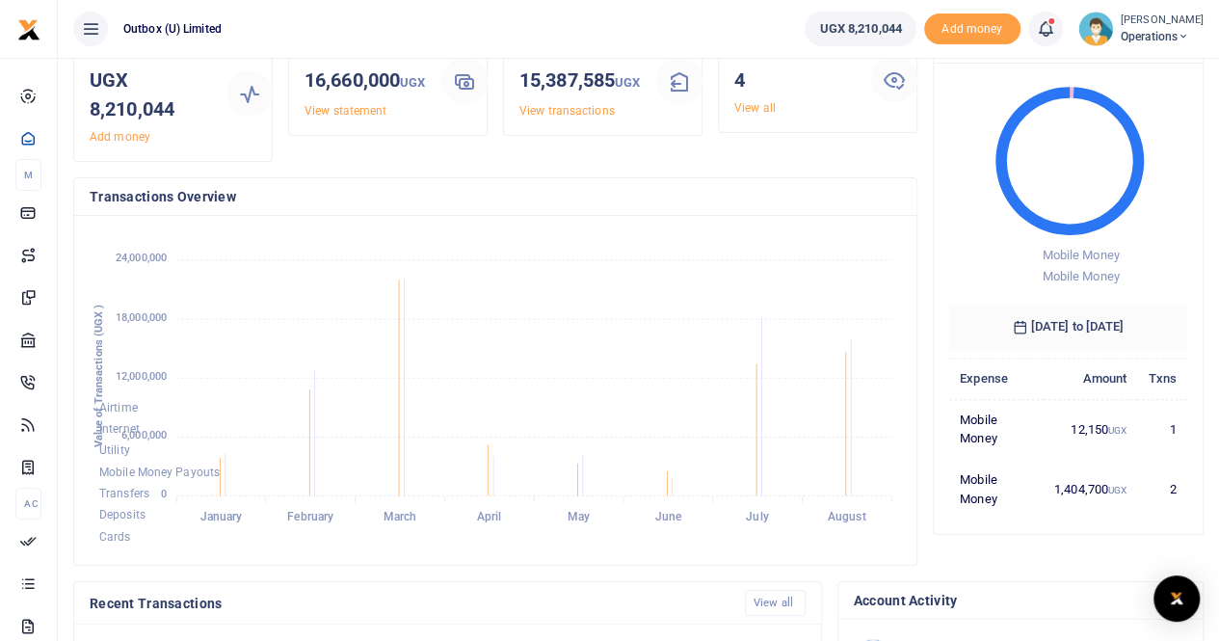
scroll to position [96, 0]
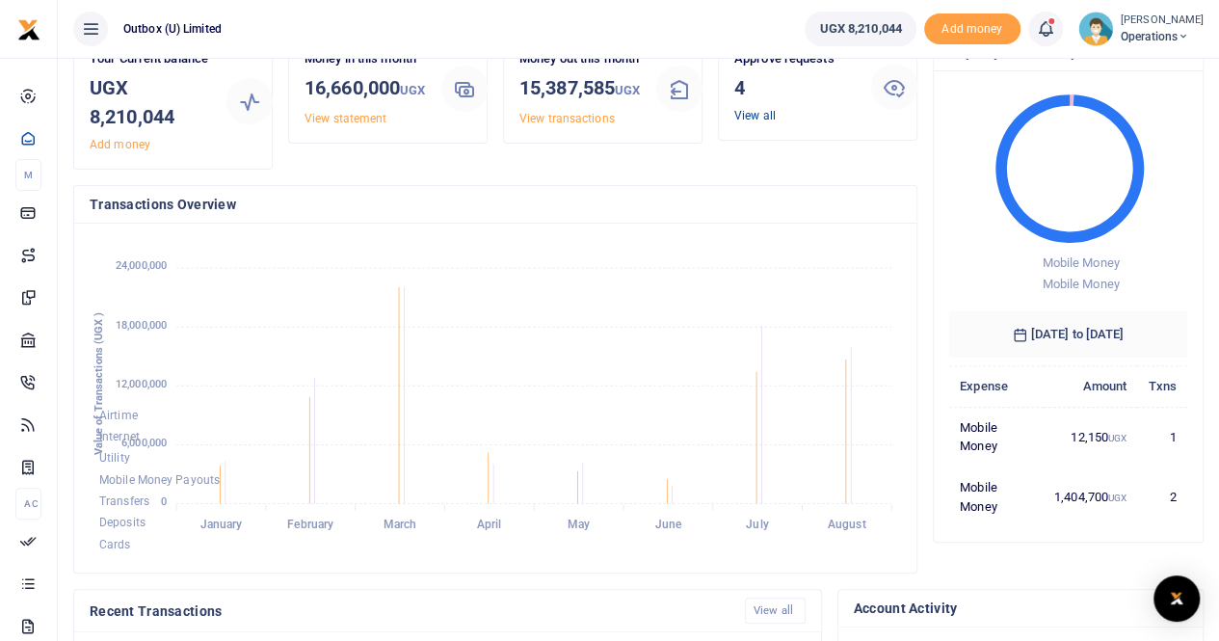
click at [759, 118] on link "View all" at bounding box center [754, 115] width 41 height 13
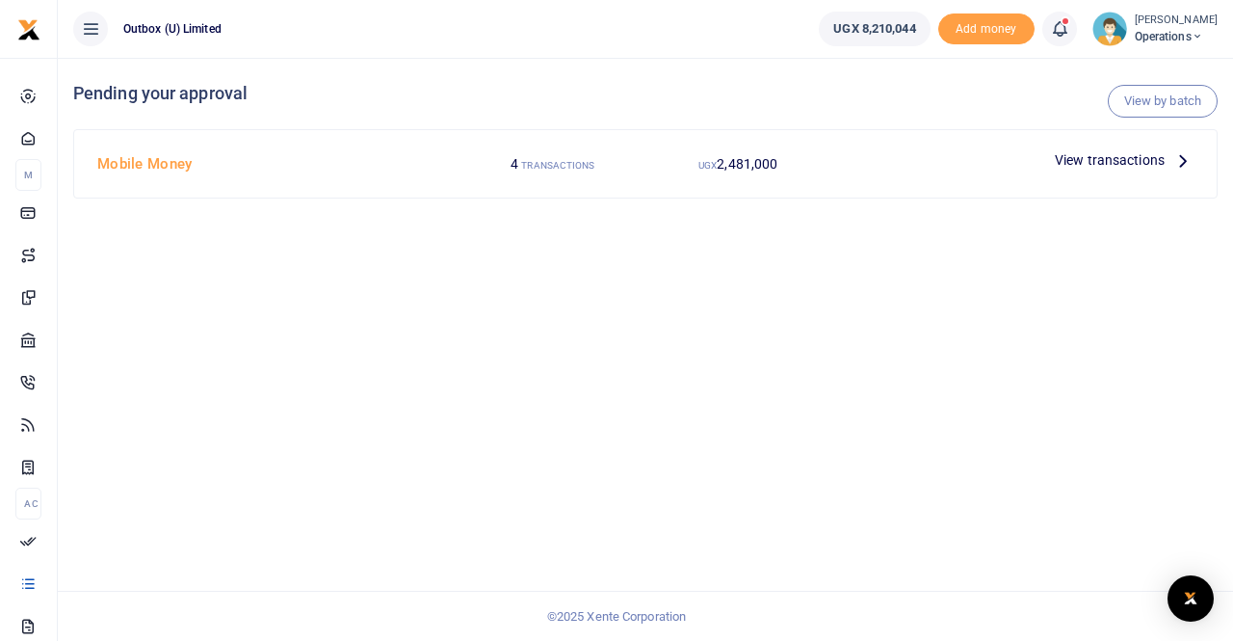
click at [1120, 161] on span "View transactions" at bounding box center [1110, 159] width 110 height 21
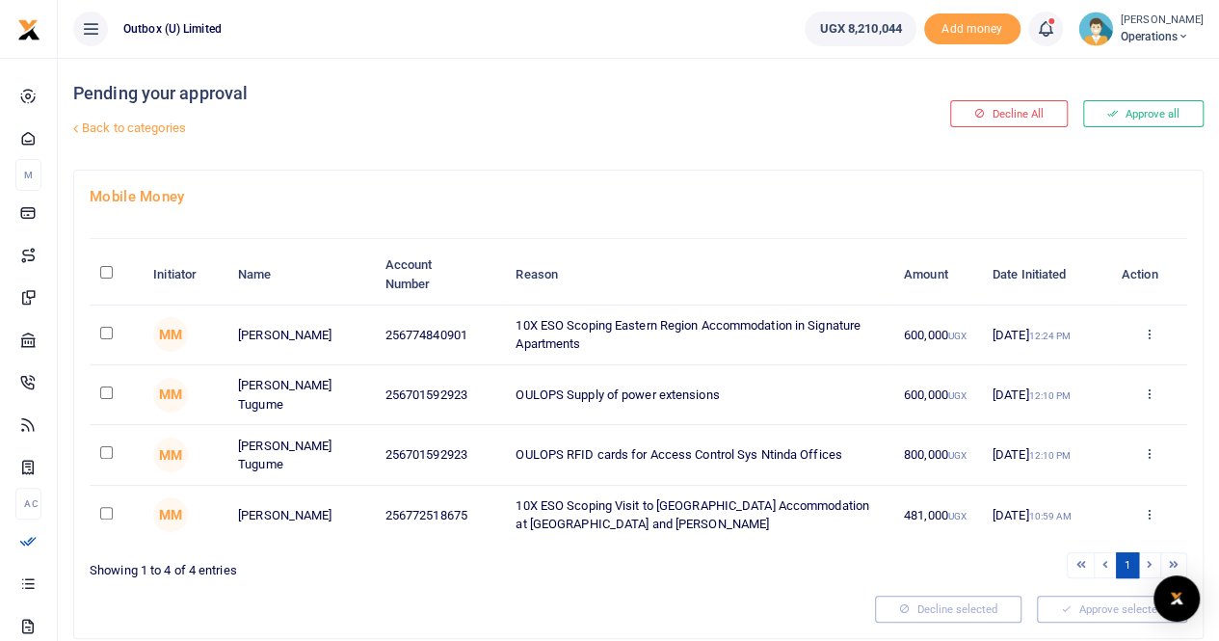
click at [102, 271] on input "\a \a : activate to sort column descending" at bounding box center [106, 272] width 13 height 13
checkbox input "true"
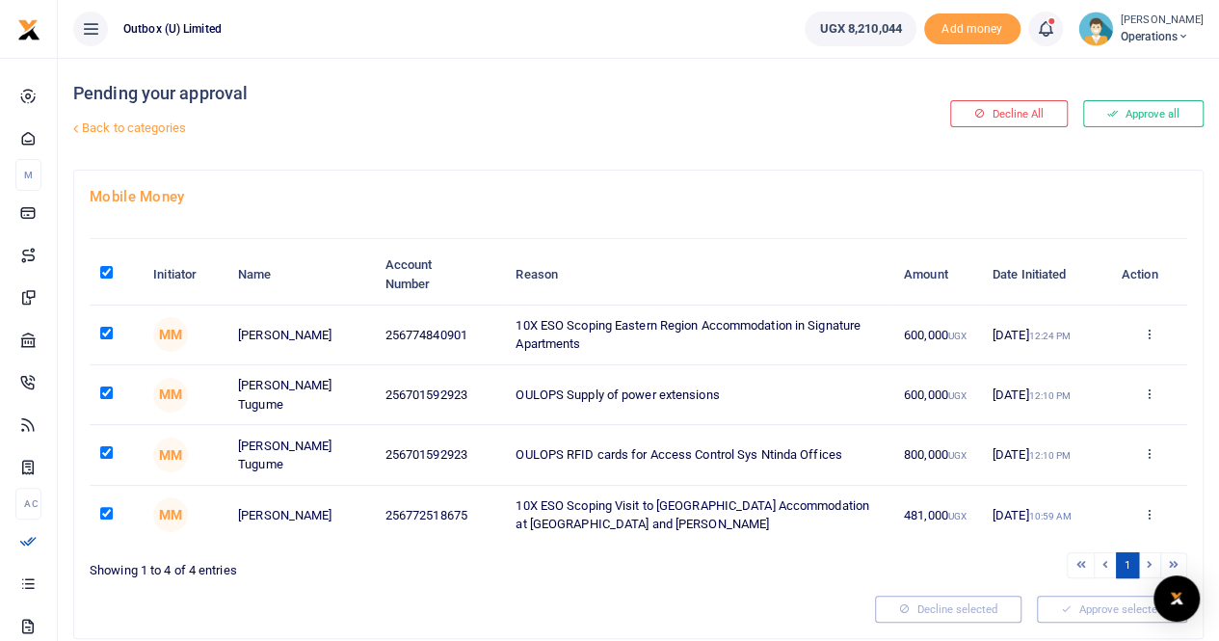
checkbox input "true"
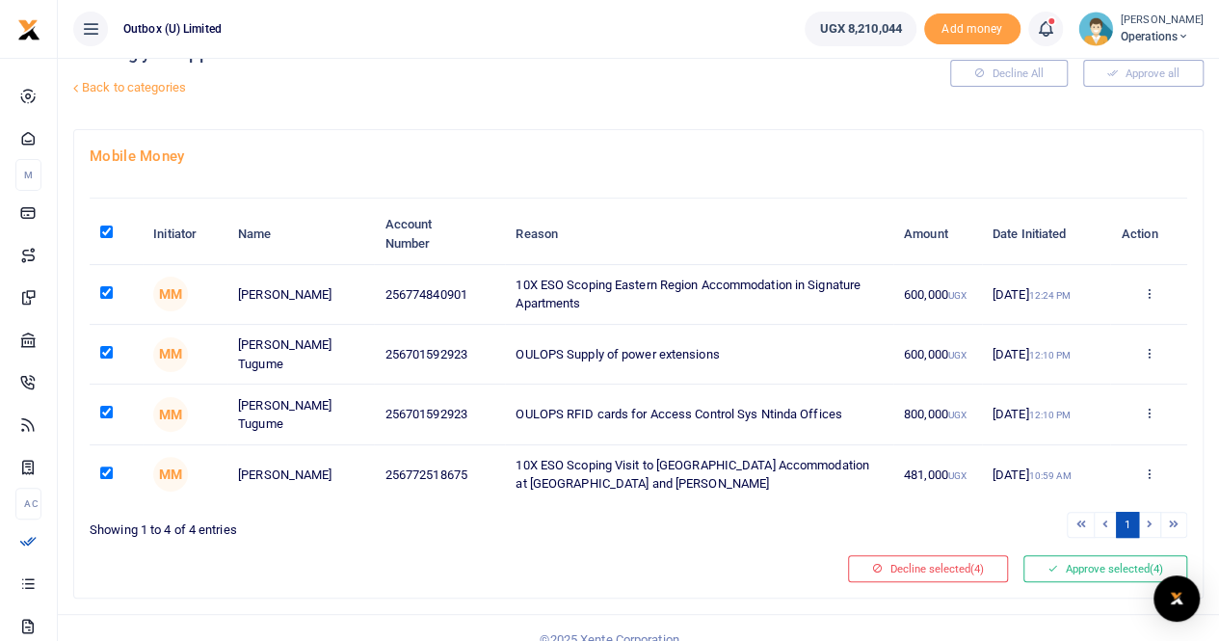
scroll to position [59, 0]
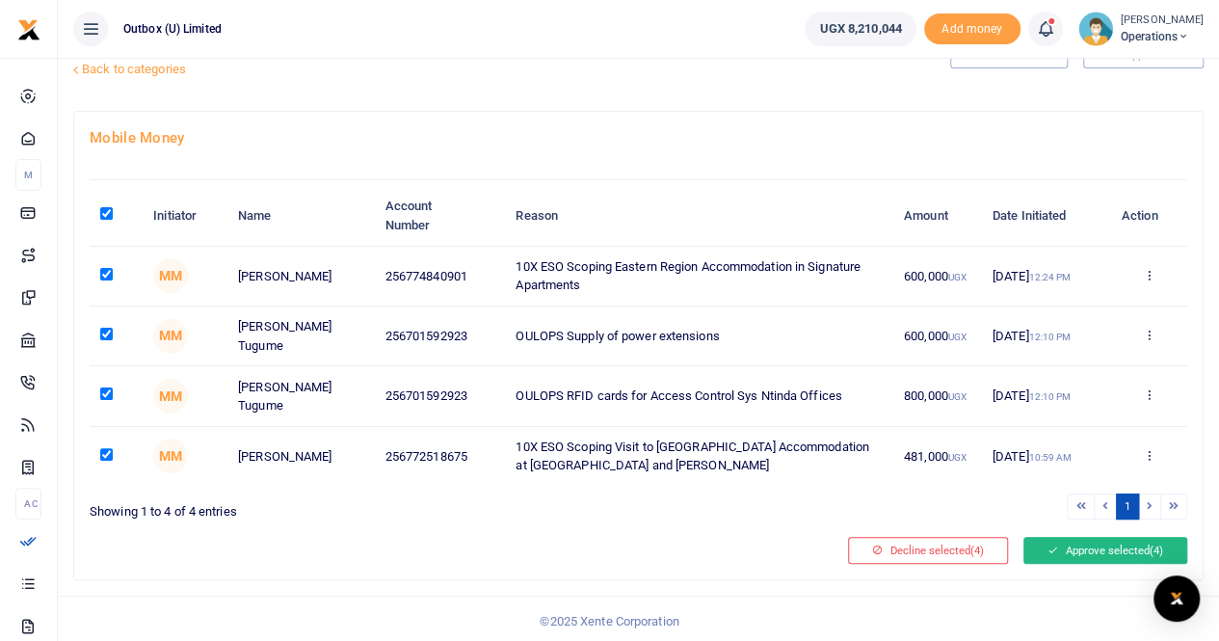
click at [1077, 548] on button "Approve selected (4)" at bounding box center [1105, 550] width 164 height 27
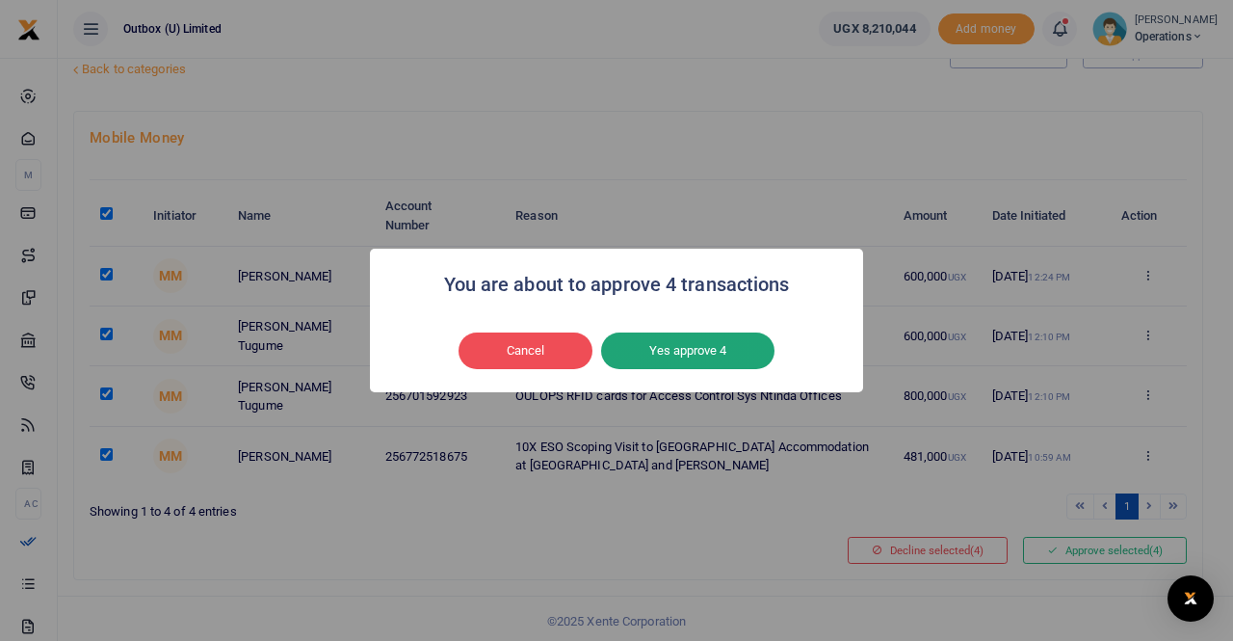
click at [655, 344] on button "Yes approve 4" at bounding box center [687, 350] width 173 height 37
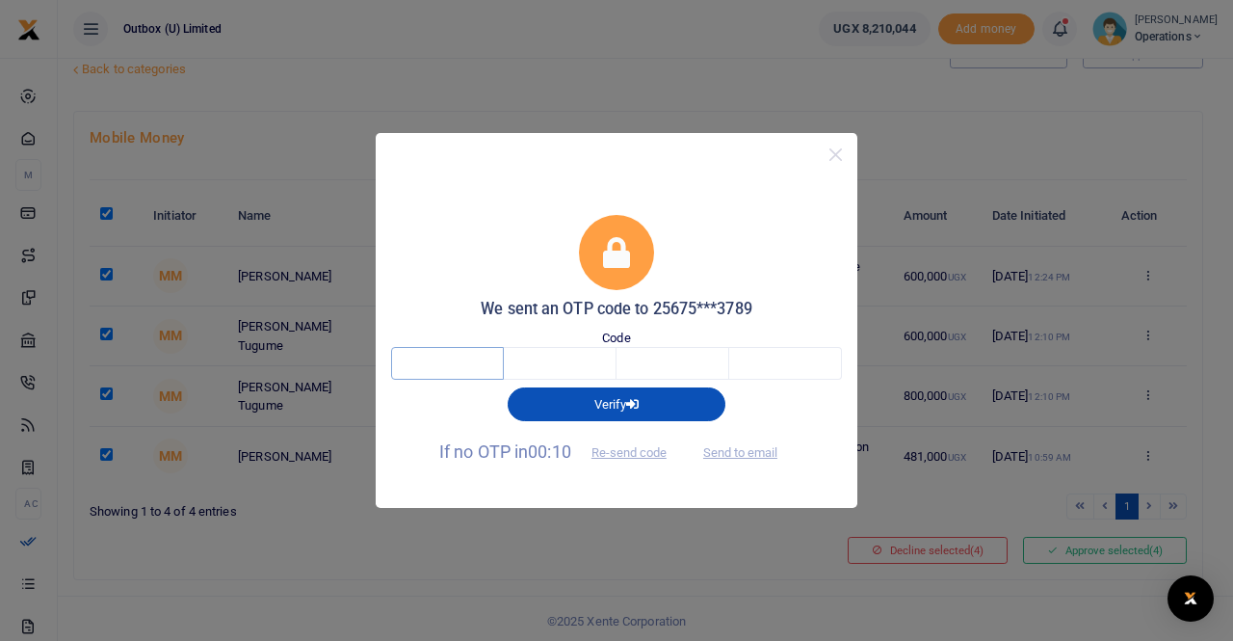
click at [440, 359] on input "text" at bounding box center [447, 363] width 113 height 33
type input "9"
type input "5"
type input "7"
type input "6"
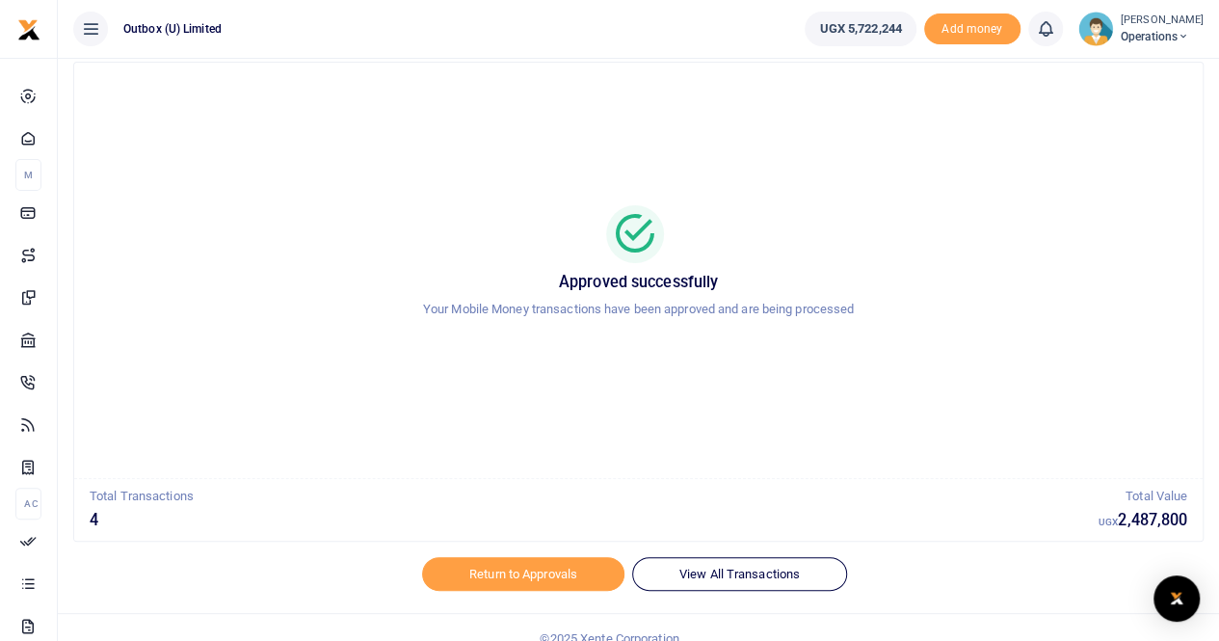
scroll to position [67, 0]
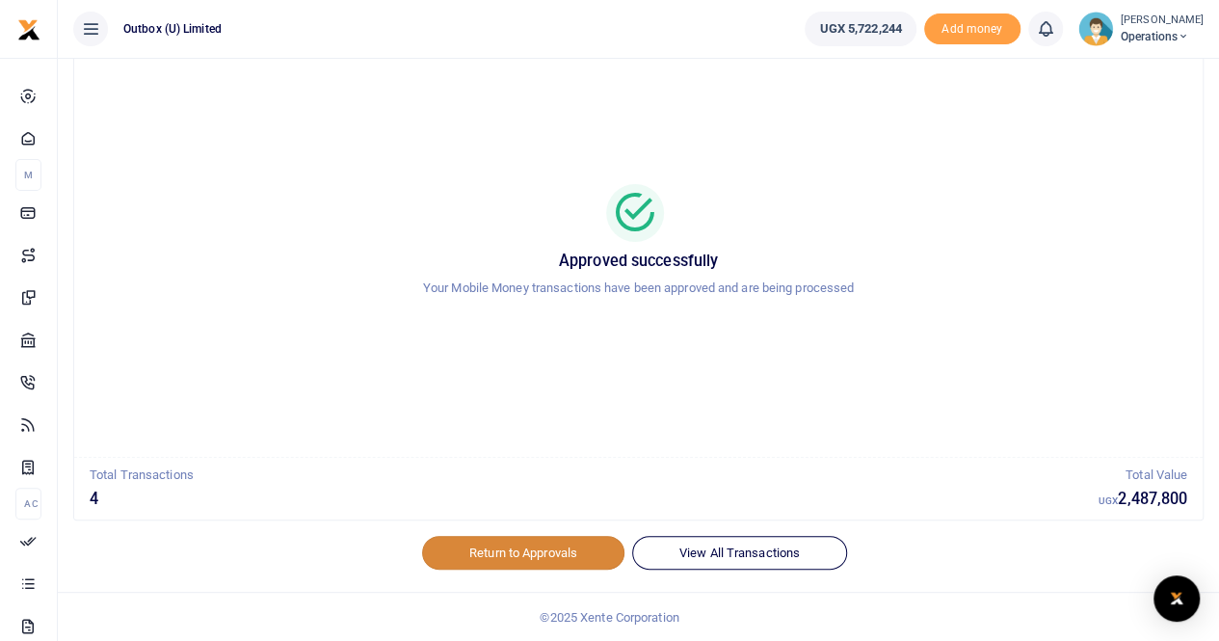
click at [503, 559] on link "Return to Approvals" at bounding box center [523, 552] width 202 height 33
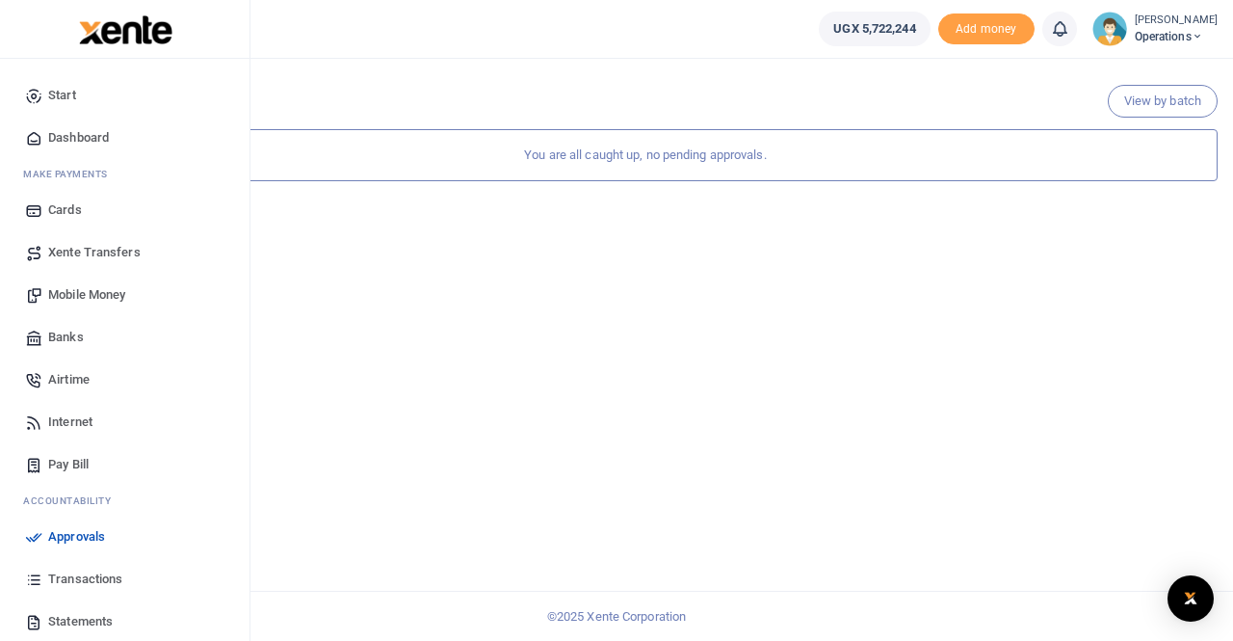
click at [80, 292] on span "Mobile Money" at bounding box center [86, 294] width 77 height 19
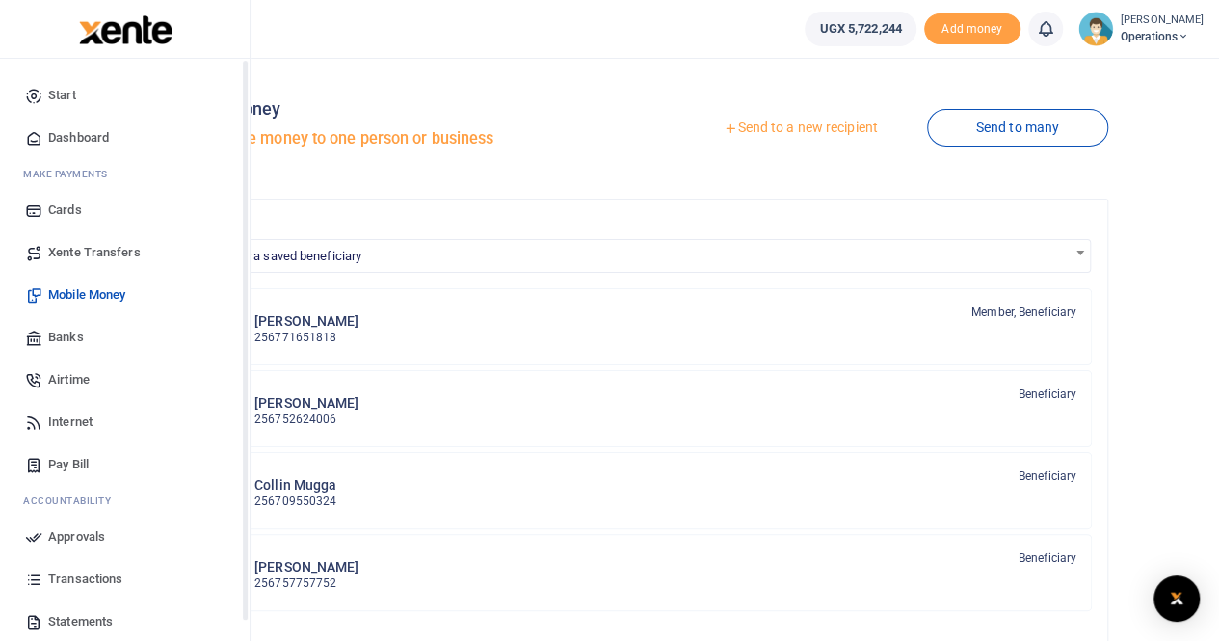
click at [76, 137] on span "Dashboard" at bounding box center [78, 137] width 61 height 19
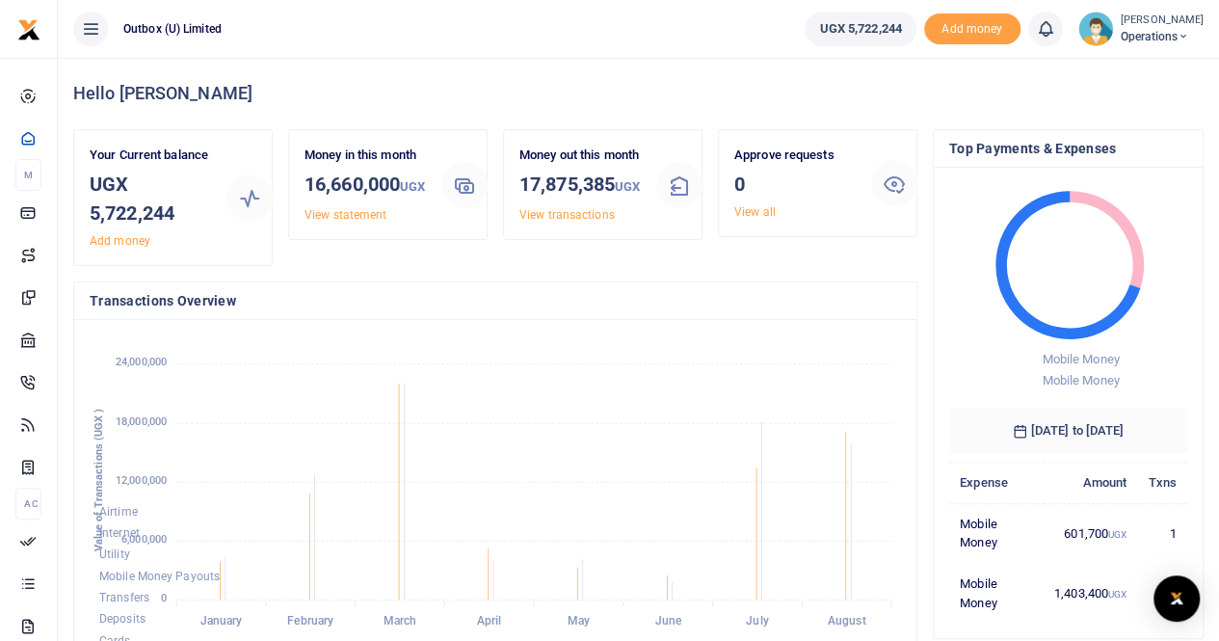
click at [1156, 22] on small "[PERSON_NAME]" at bounding box center [1161, 21] width 83 height 16
click at [1119, 142] on link "Logout" at bounding box center [1115, 140] width 152 height 27
